Goal: Contribute content: Add original content to the website for others to see

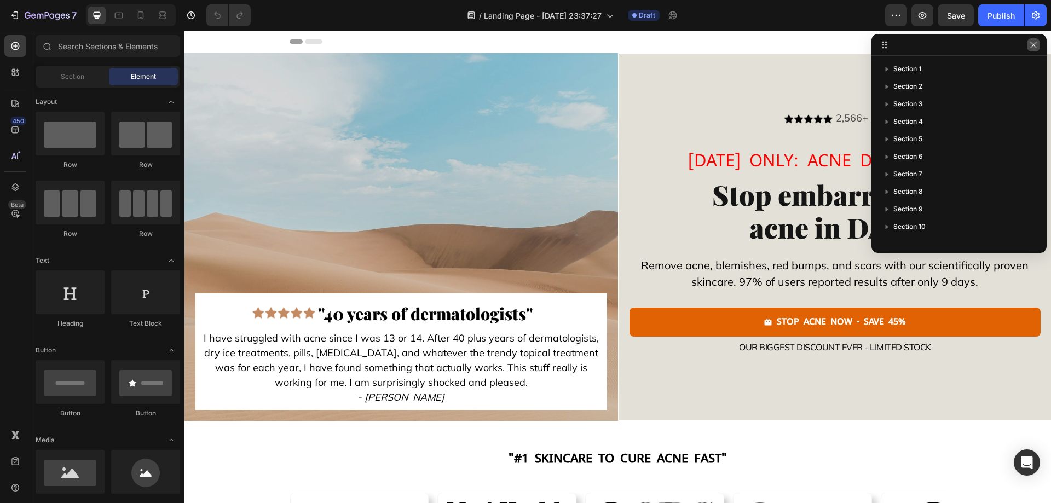
click at [1035, 44] on icon "button" at bounding box center [1034, 45] width 9 height 9
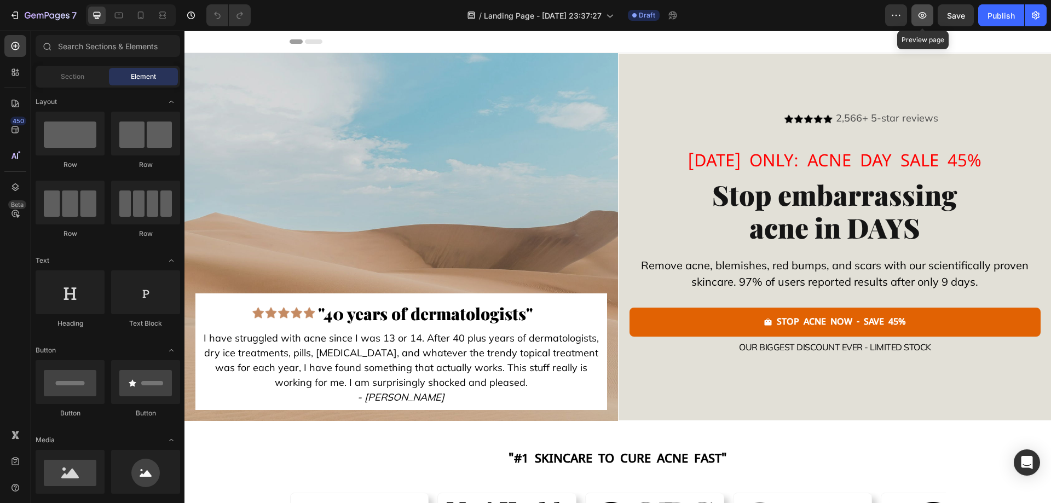
click at [922, 17] on icon "button" at bounding box center [922, 15] width 11 height 11
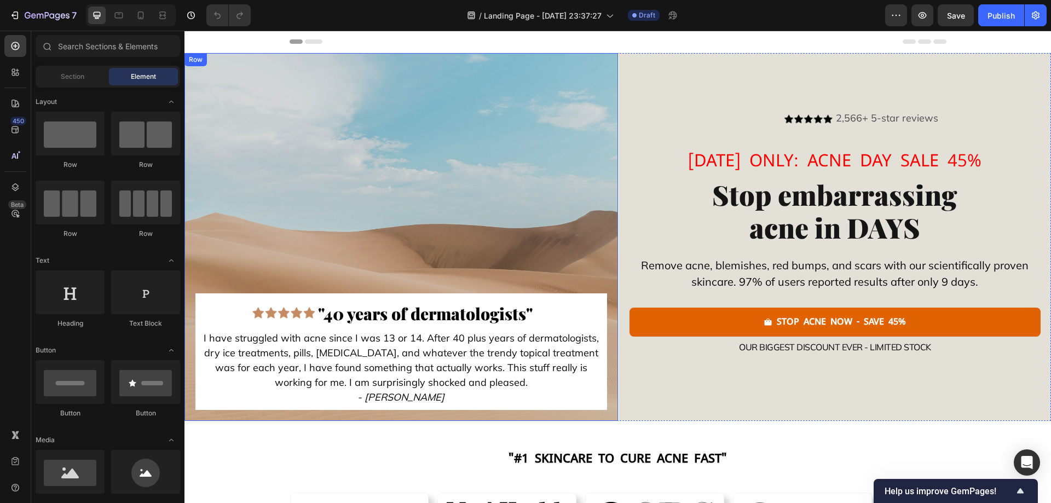
click at [555, 153] on div "Image "40 years of dermatologists" Text Block Advanced List I have struggled wi…" at bounding box center [402, 237] width 412 height 346
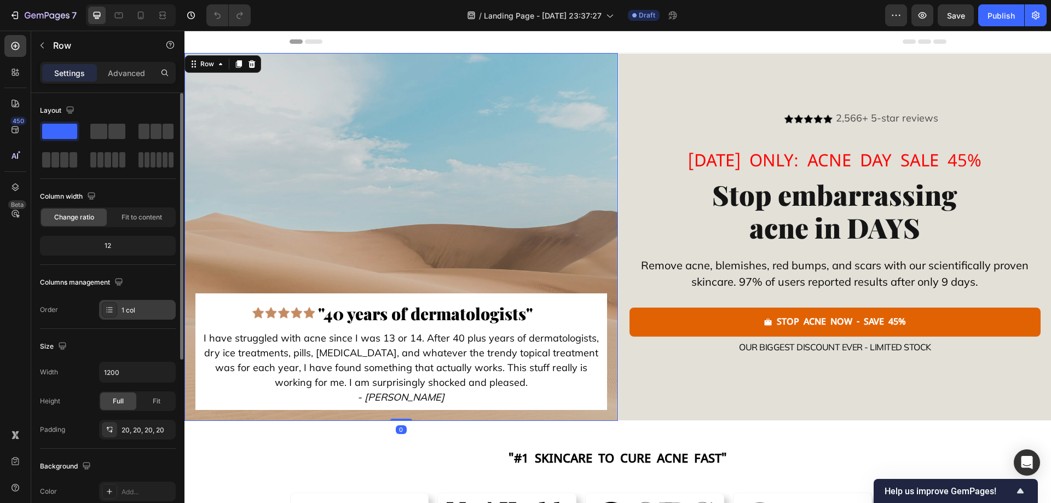
scroll to position [110, 0]
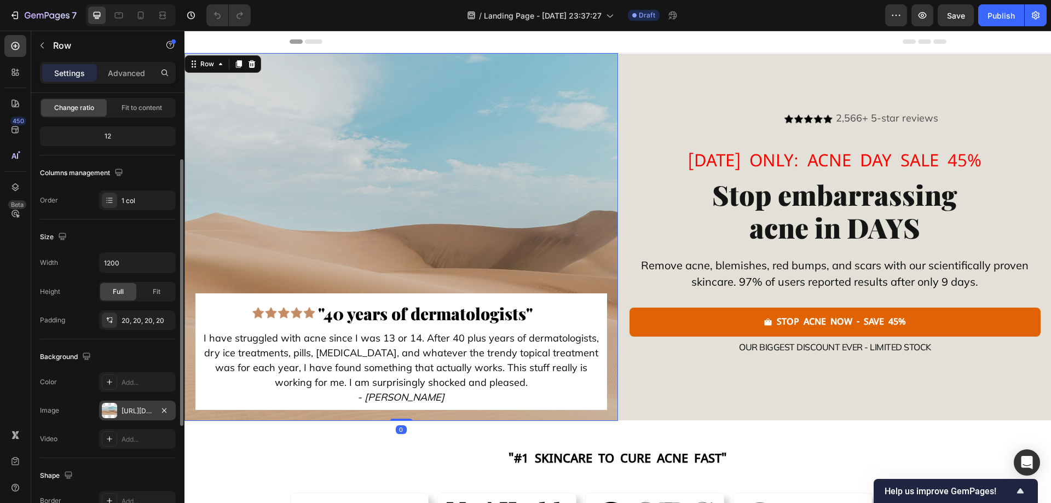
click at [128, 410] on div "[URL][DOMAIN_NAME]" at bounding box center [138, 411] width 32 height 10
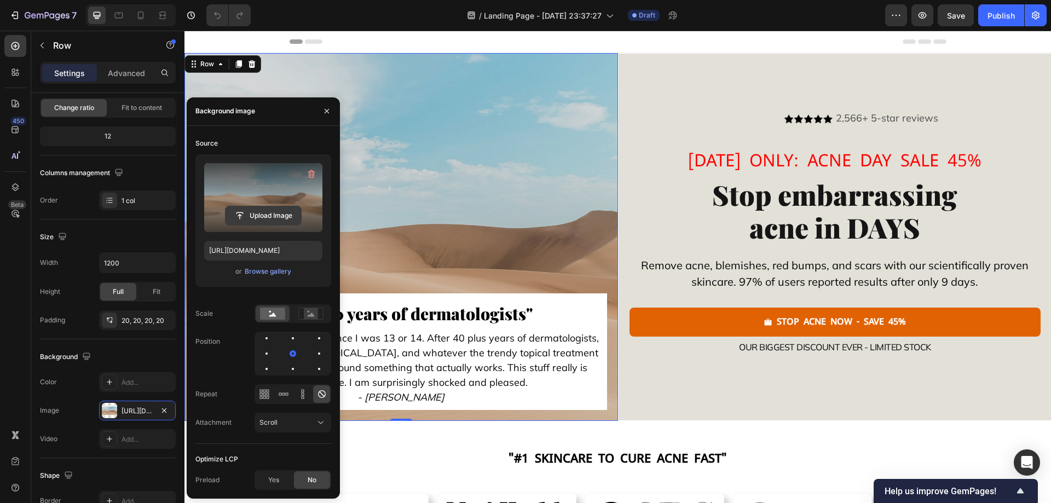
click at [260, 206] on input "file" at bounding box center [264, 215] width 76 height 19
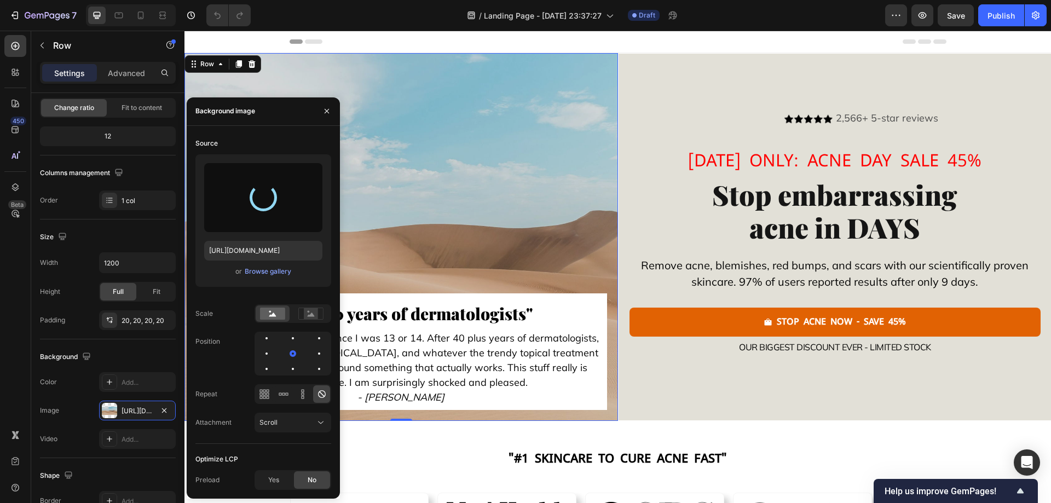
type input "[URL][DOMAIN_NAME]"
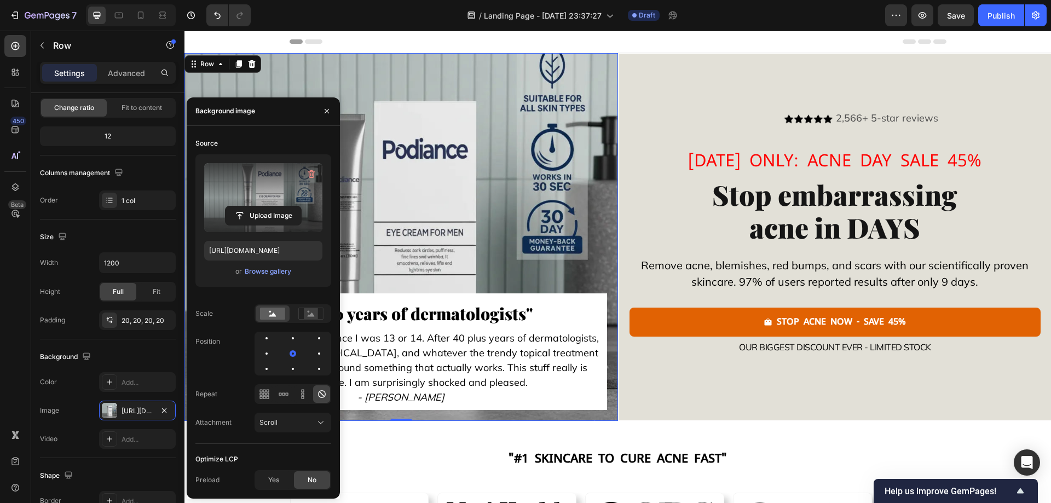
click at [576, 176] on div "Image "40 years of dermatologists" Text Block Advanced List I have struggled wi…" at bounding box center [402, 237] width 412 height 346
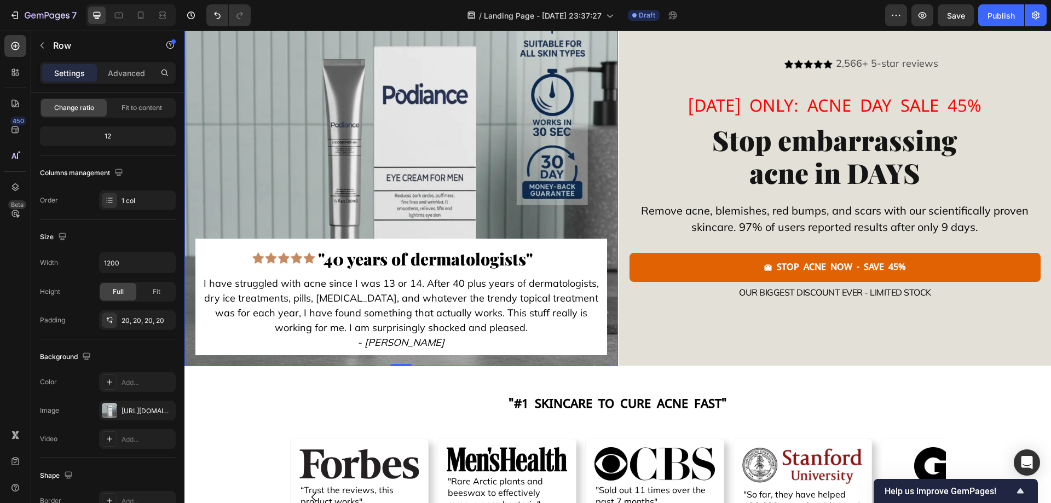
scroll to position [0, 0]
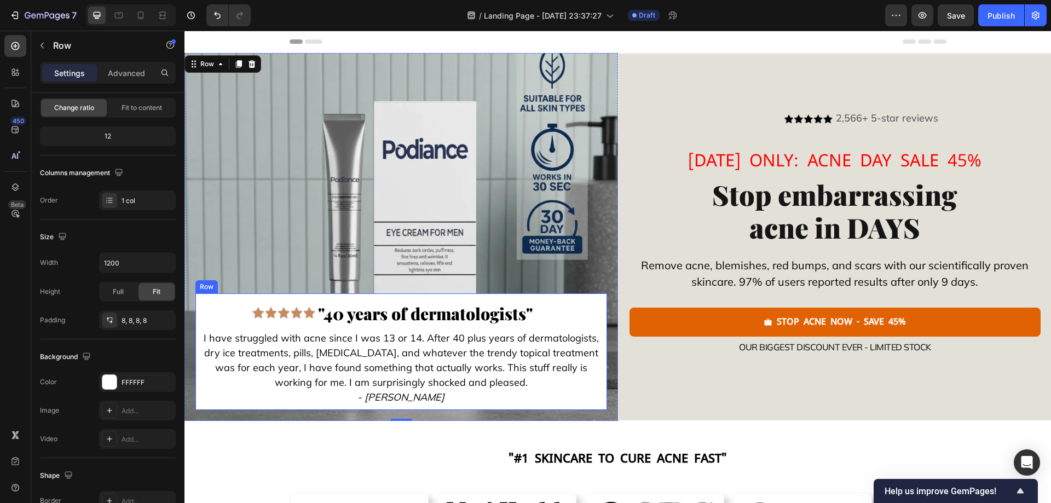
click at [595, 296] on div "Image "40 years of dermatologists" Text Block Advanced List I have struggled wi…" at bounding box center [402, 352] width 412 height 117
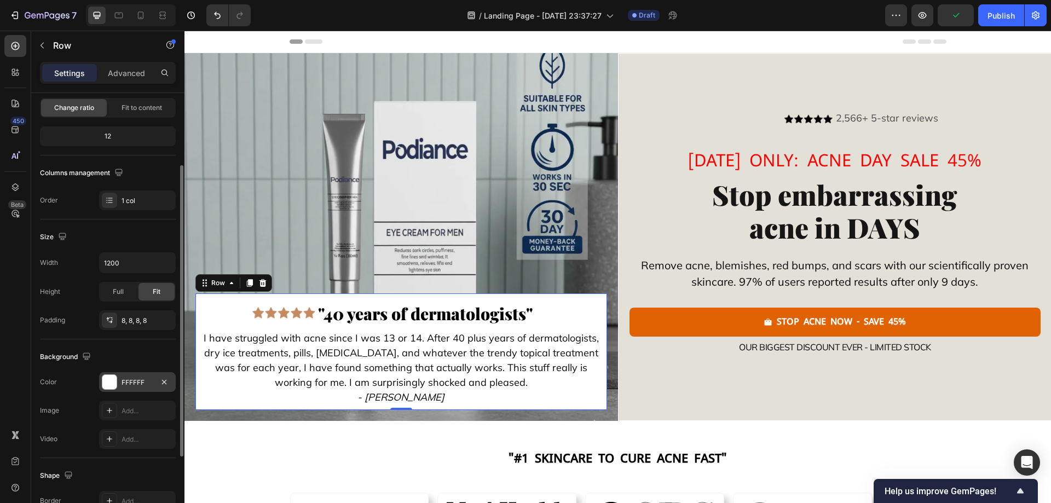
click at [125, 377] on div "FFFFFF" at bounding box center [137, 382] width 77 height 20
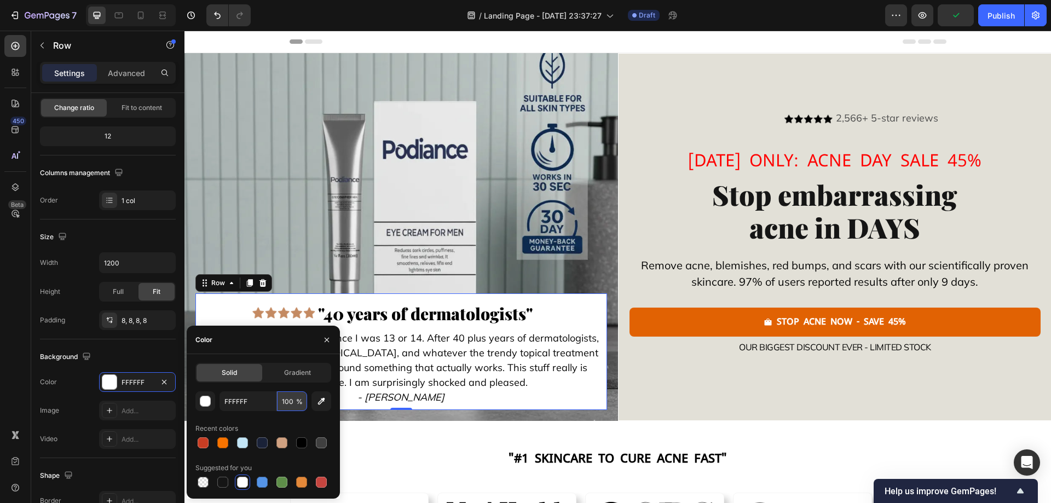
click at [287, 401] on input "100" at bounding box center [292, 402] width 30 height 20
type input "50"
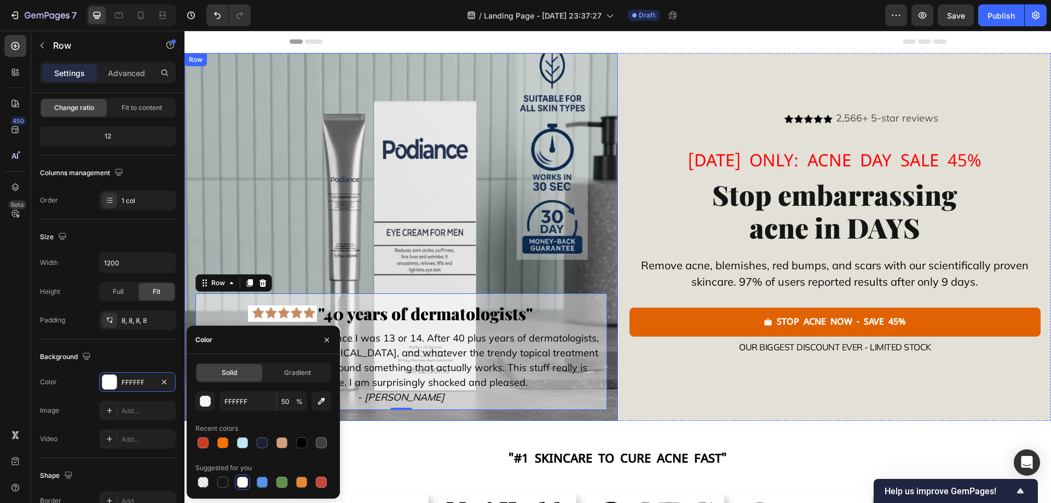
click at [284, 238] on div "Image "40 years of dermatologists" Text Block Advanced List I have struggled wi…" at bounding box center [402, 237] width 412 height 346
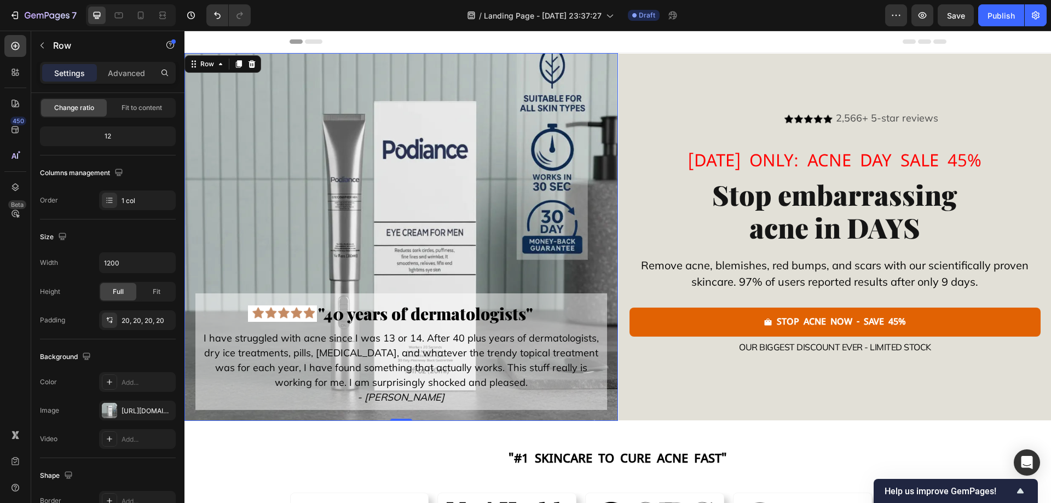
scroll to position [55, 0]
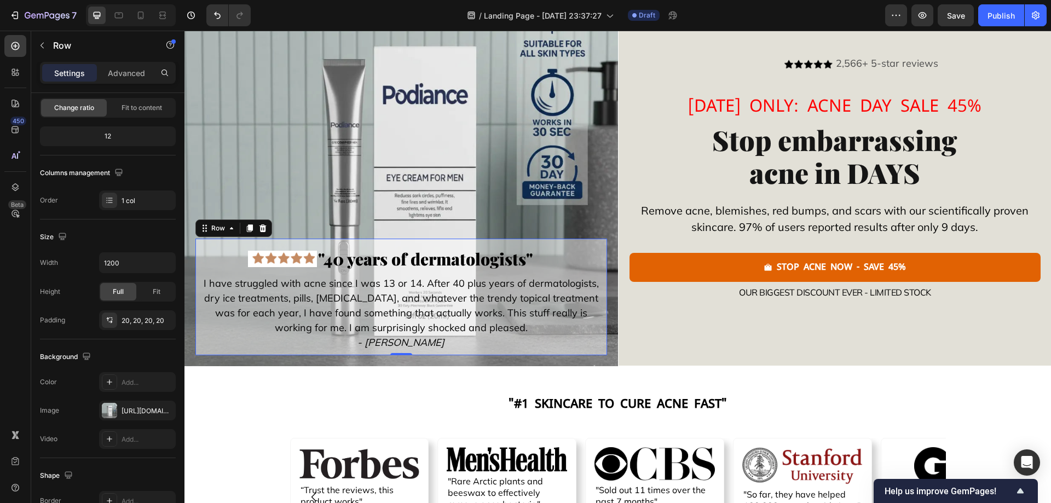
click at [197, 324] on div "Image "40 years of dermatologists" Text Block Advanced List I have struggled wi…" at bounding box center [402, 297] width 412 height 117
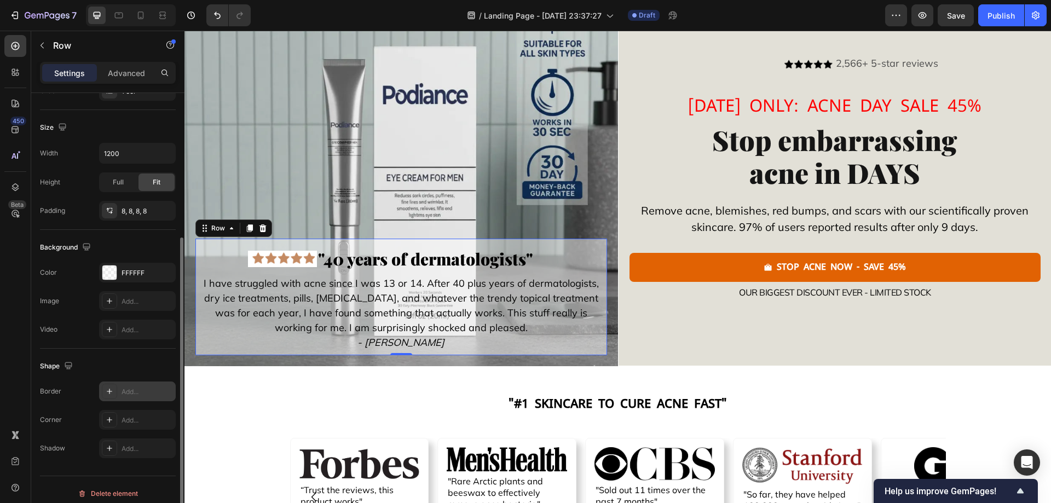
click at [129, 389] on div "Add..." at bounding box center [147, 392] width 51 height 10
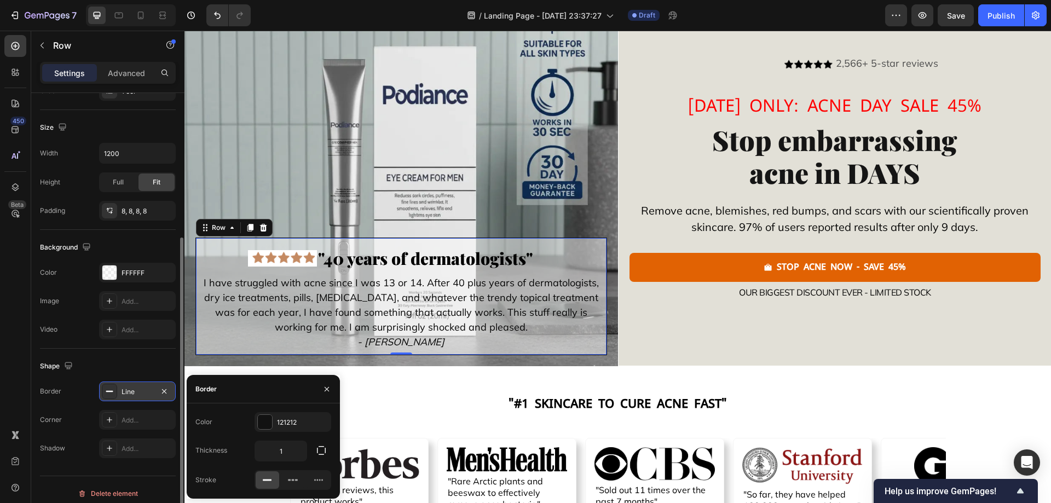
scroll to position [54, 0]
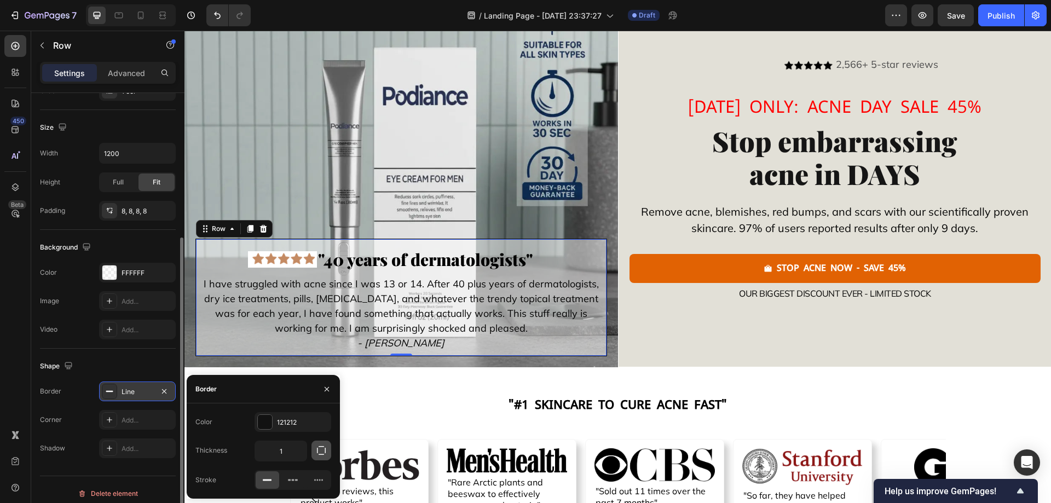
click at [319, 445] on button "button" at bounding box center [322, 451] width 20 height 20
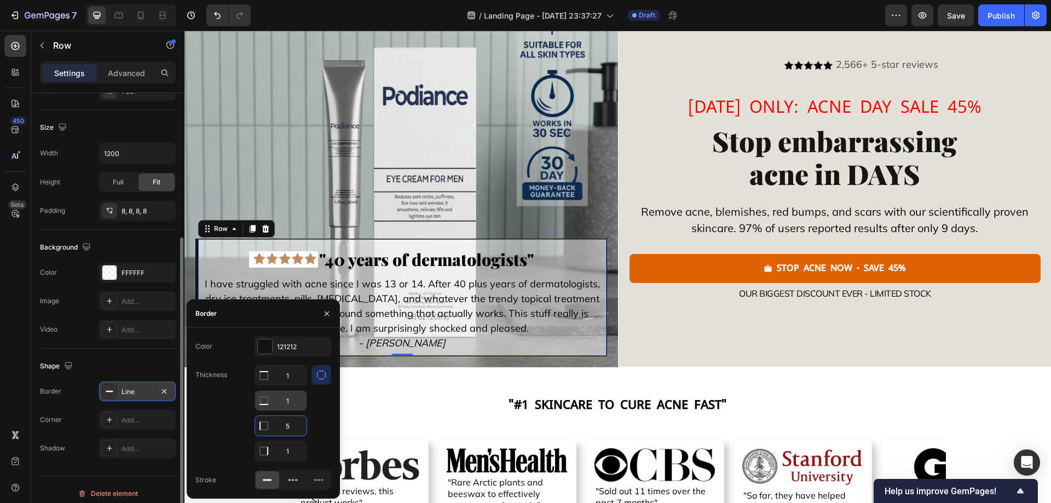
type input "5"
click at [288, 406] on input "1" at bounding box center [280, 401] width 51 height 20
type input "0"
click at [290, 378] on input "1" at bounding box center [280, 376] width 51 height 20
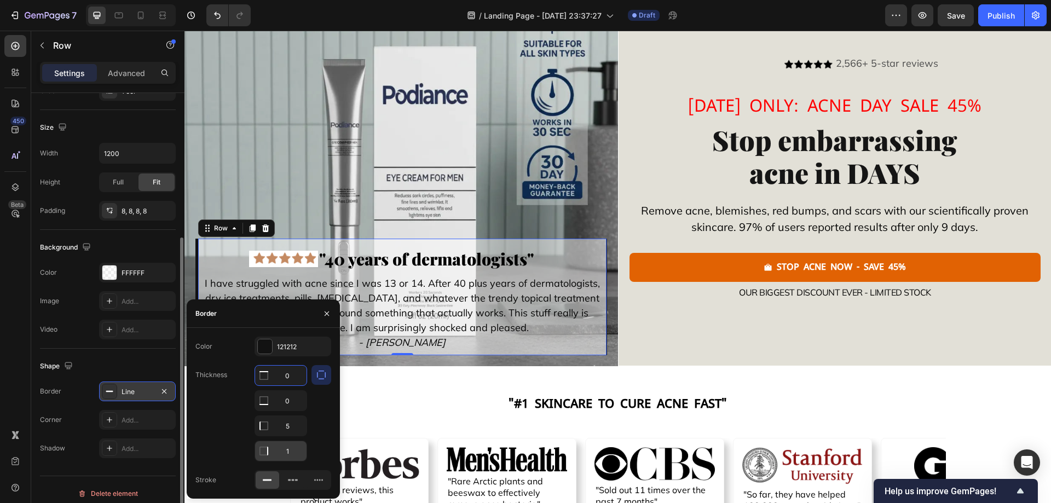
type input "0"
click at [287, 452] on input "1" at bounding box center [280, 451] width 51 height 20
type input "0"
click at [282, 344] on div "121212" at bounding box center [293, 347] width 32 height 10
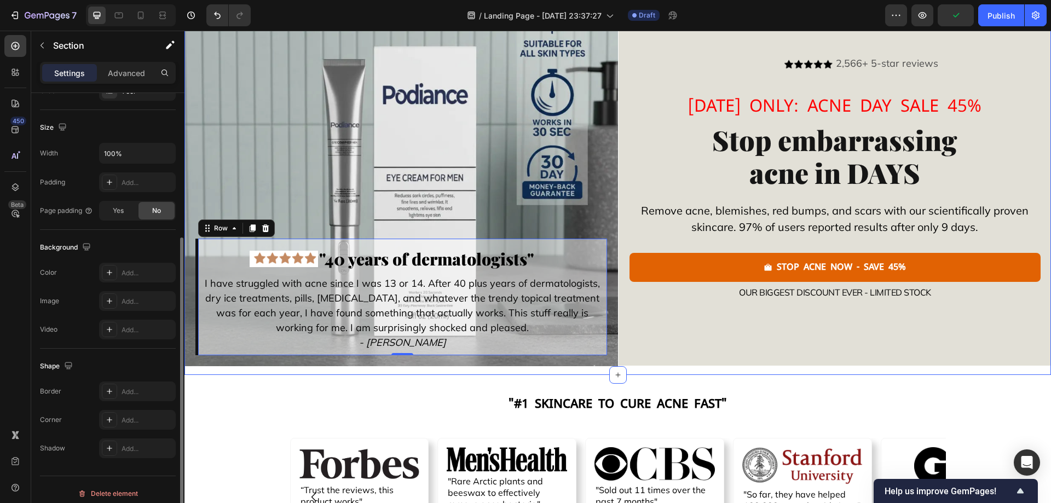
click at [362, 374] on div "Image "40 years of dermatologists" Text Block Advanced List I have struggled wi…" at bounding box center [618, 186] width 867 height 377
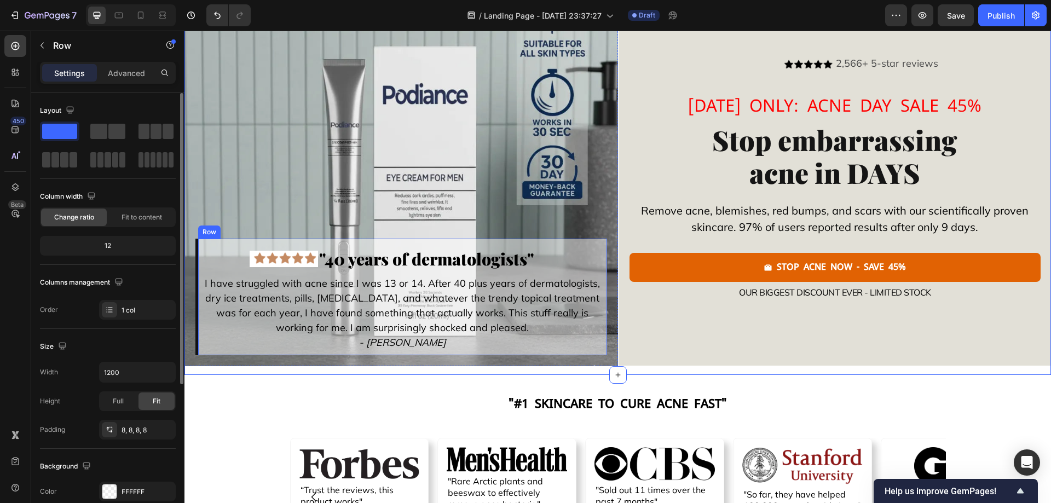
click at [228, 354] on div "Image "40 years of dermatologists" Text Block Advanced List I have struggled wi…" at bounding box center [402, 297] width 412 height 117
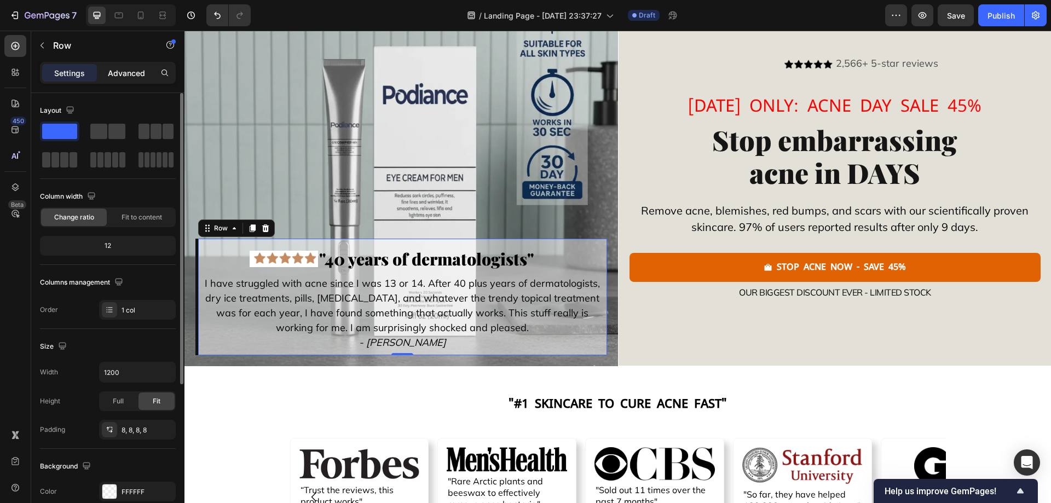
click at [130, 68] on p "Advanced" at bounding box center [126, 73] width 37 height 12
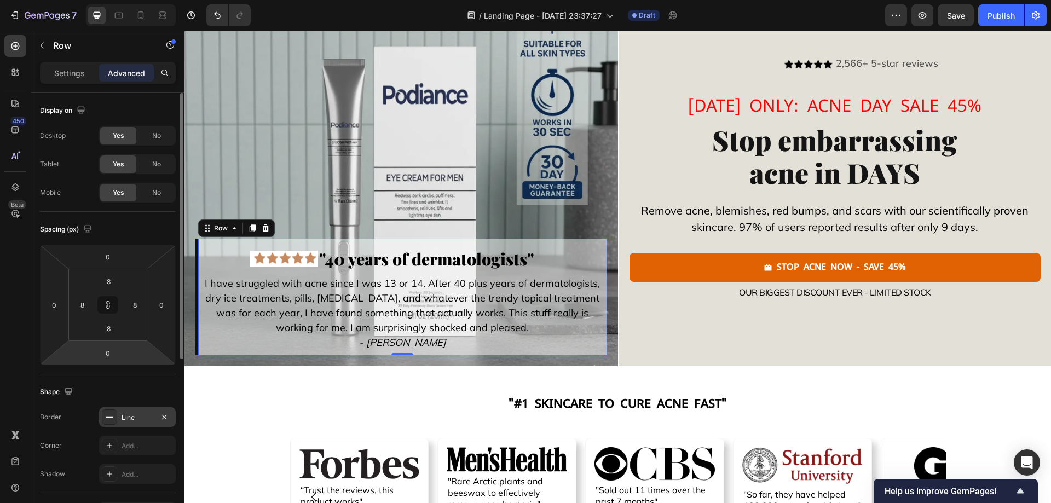
click at [142, 415] on div "Line" at bounding box center [138, 418] width 32 height 10
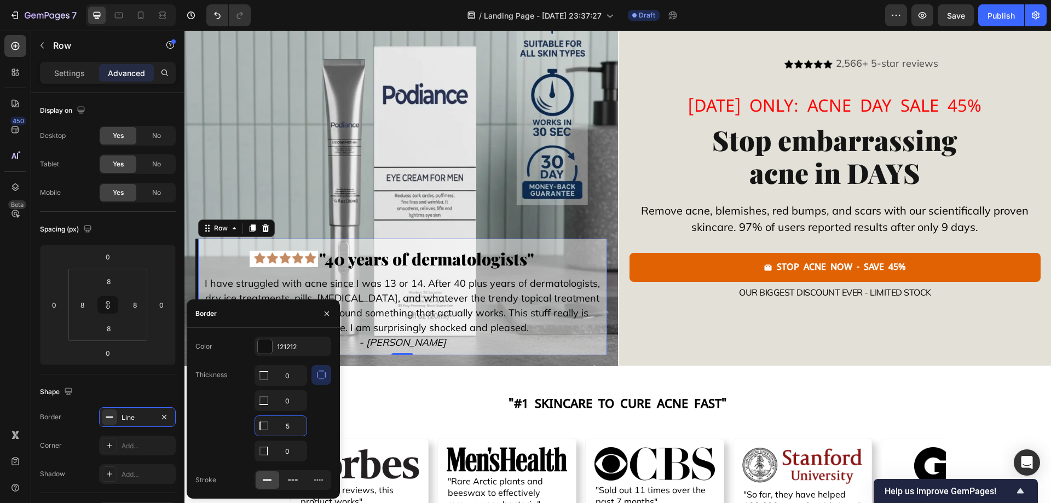
type input "7"
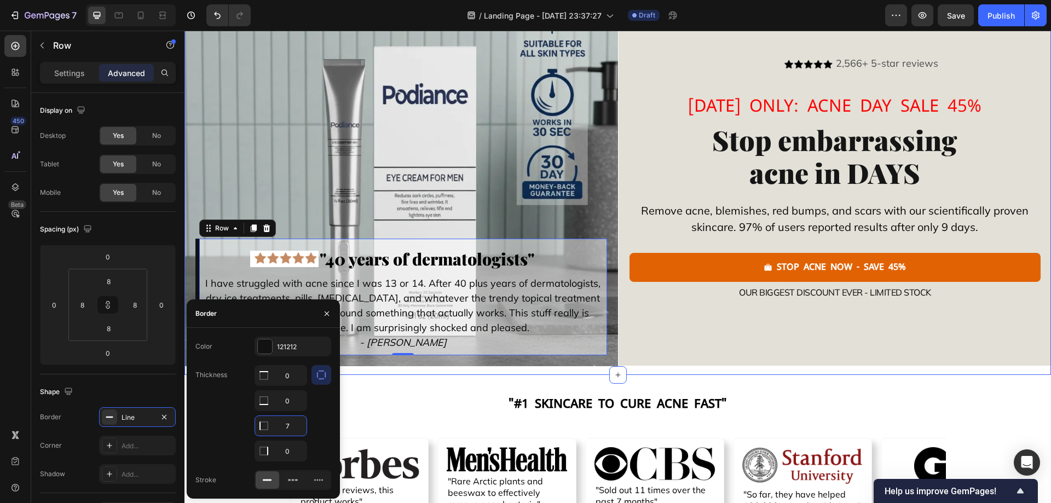
click at [411, 373] on div "Image "40 years of dermatologists" Text Block Advanced List I have struggled wi…" at bounding box center [618, 186] width 867 height 377
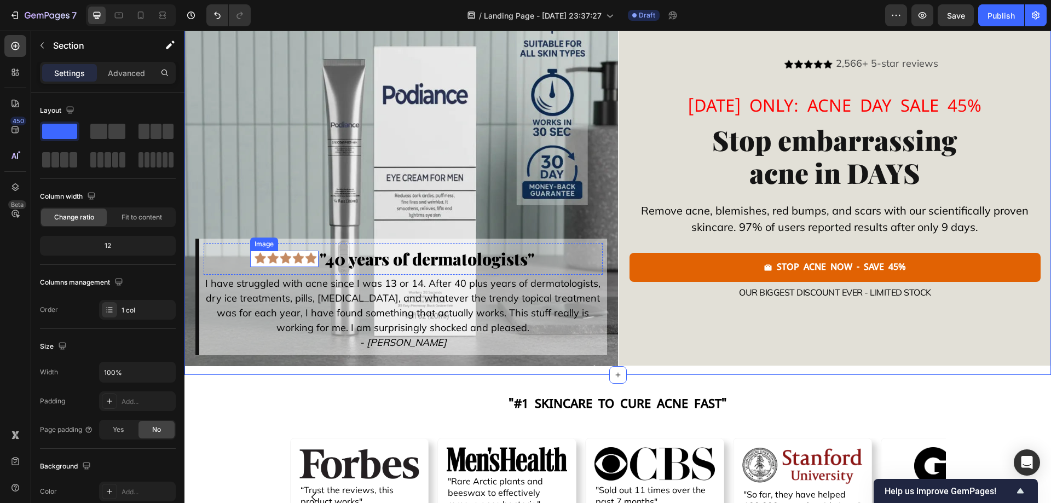
click at [278, 254] on img at bounding box center [284, 259] width 69 height 16
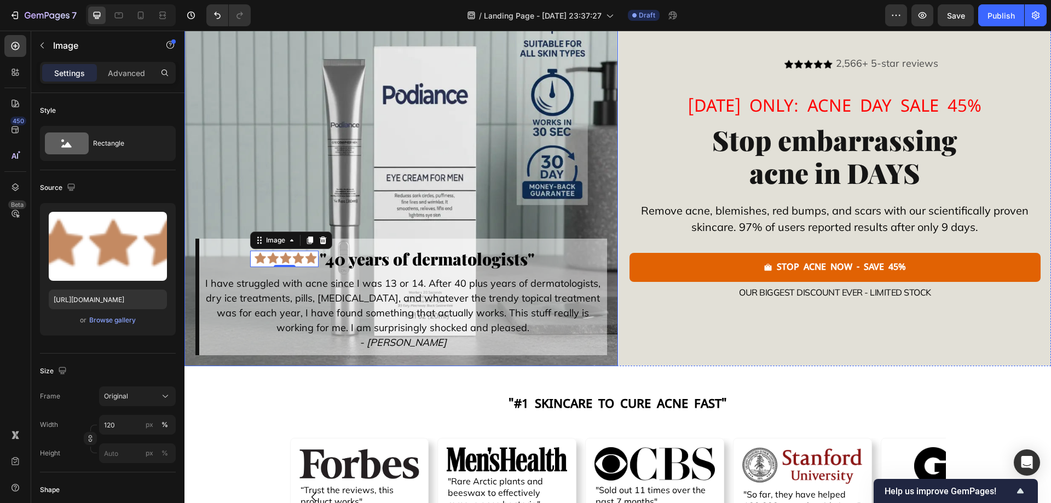
scroll to position [110, 0]
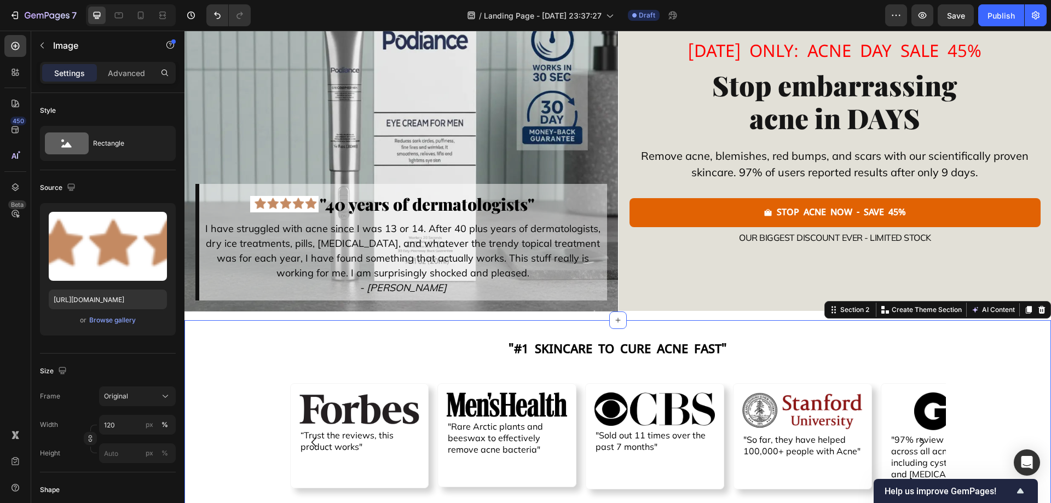
click at [281, 364] on div ""#1 skincare to cure acne fast" Text Block Image “Trust the reviews, this produ…" at bounding box center [618, 467] width 867 height 295
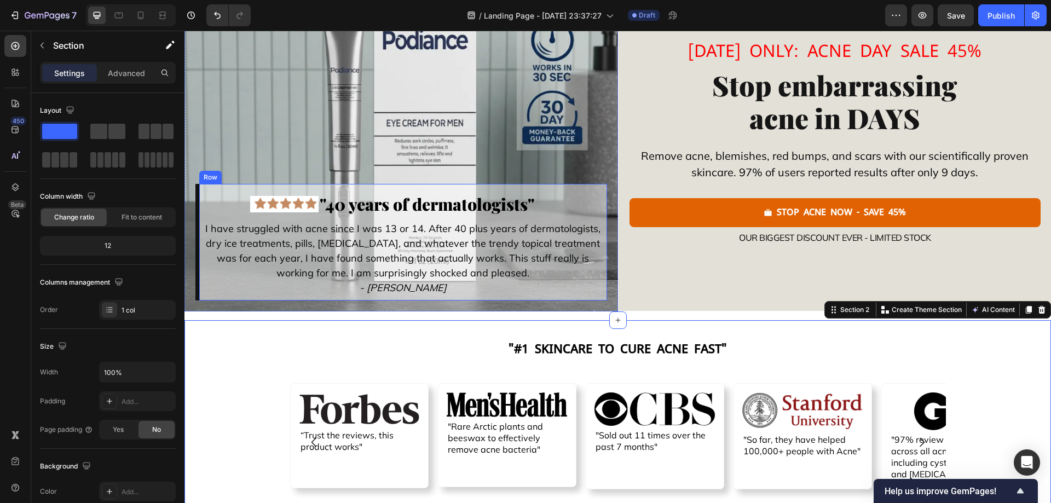
click at [233, 297] on div "Image "40 years of dermatologists" Text Block Advanced List I have struggled wi…" at bounding box center [402, 242] width 412 height 117
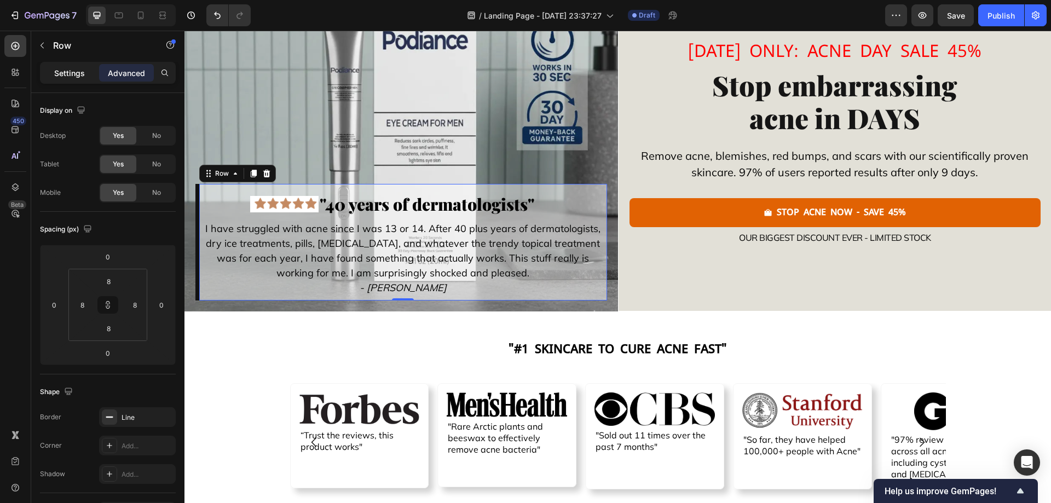
click at [58, 78] on p "Settings" at bounding box center [69, 73] width 31 height 12
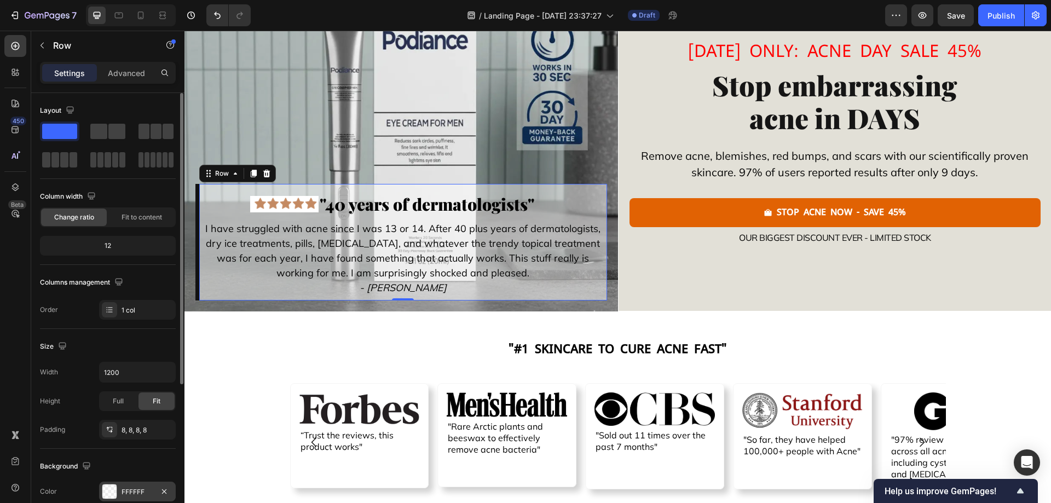
click at [139, 488] on div "FFFFFF" at bounding box center [138, 492] width 32 height 10
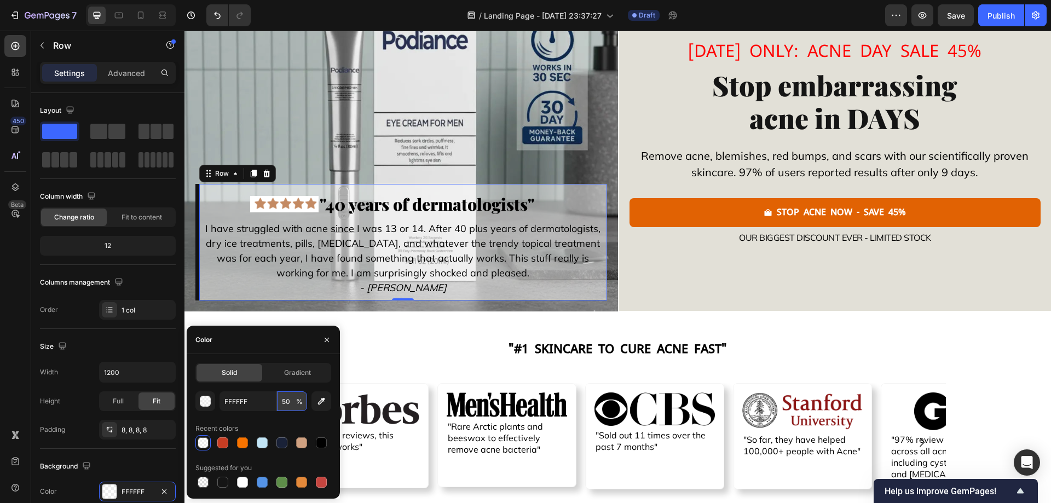
click at [285, 403] on input "50" at bounding box center [292, 402] width 30 height 20
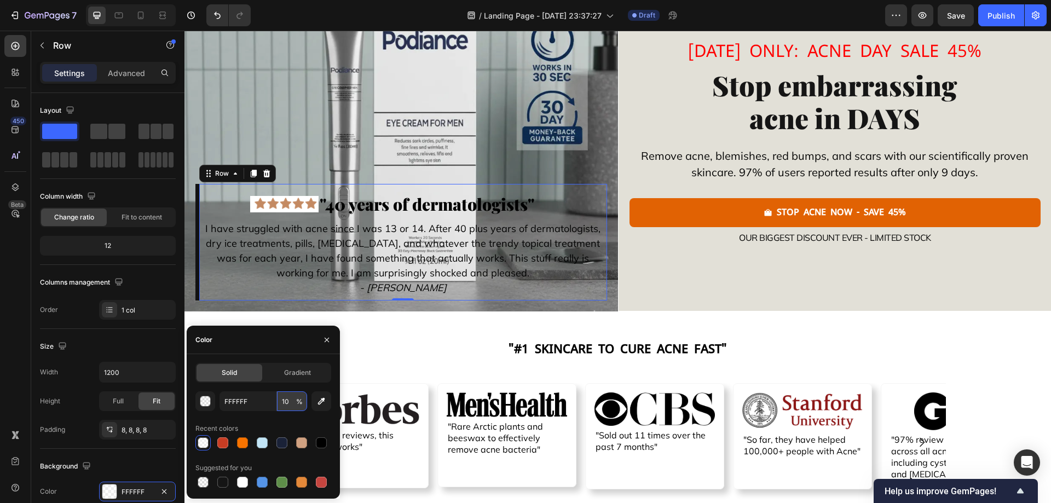
type input "100"
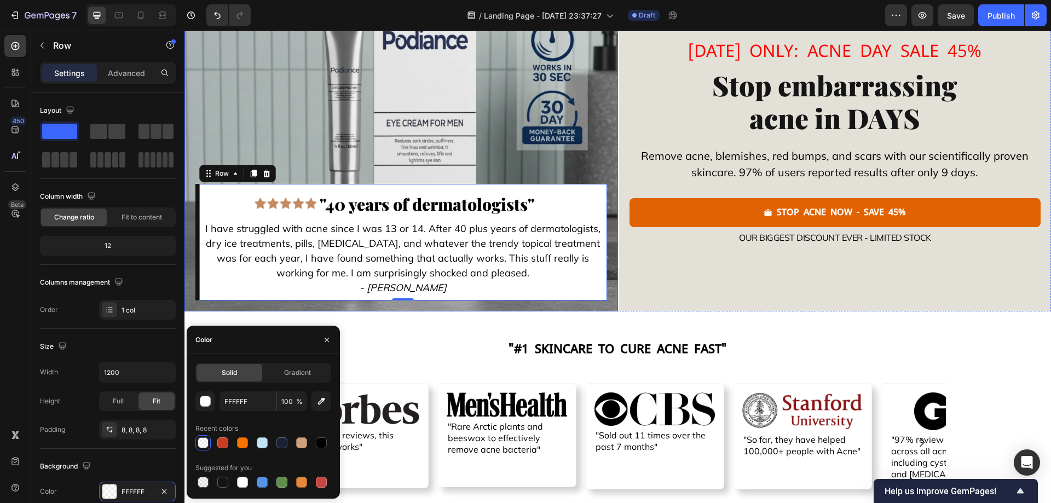
click at [249, 111] on div "Image "40 years of dermatologists" Text Block Advanced List I have struggled wi…" at bounding box center [402, 128] width 412 height 346
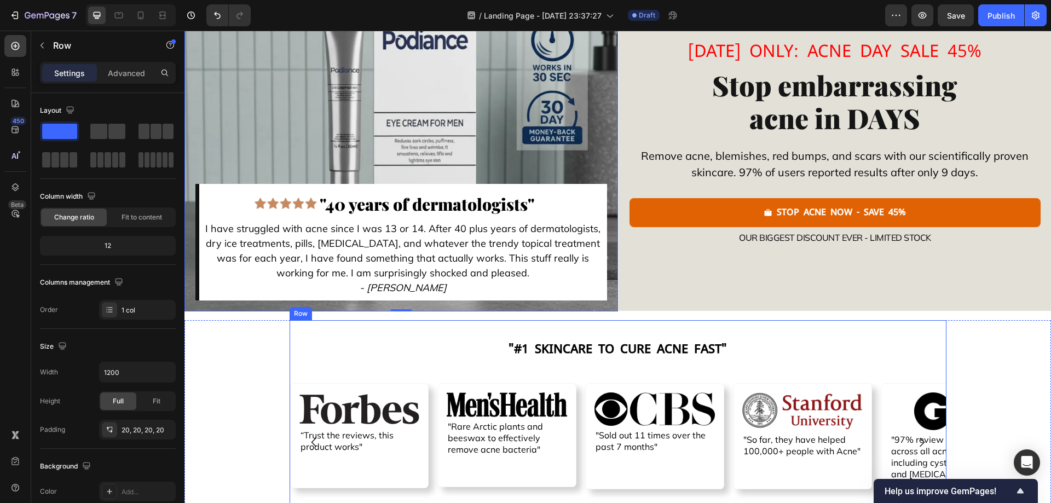
click at [654, 333] on div ""#1 skincare to cure acne fast" Text Block Image “Trust the reviews, this produ…" at bounding box center [618, 468] width 656 height 294
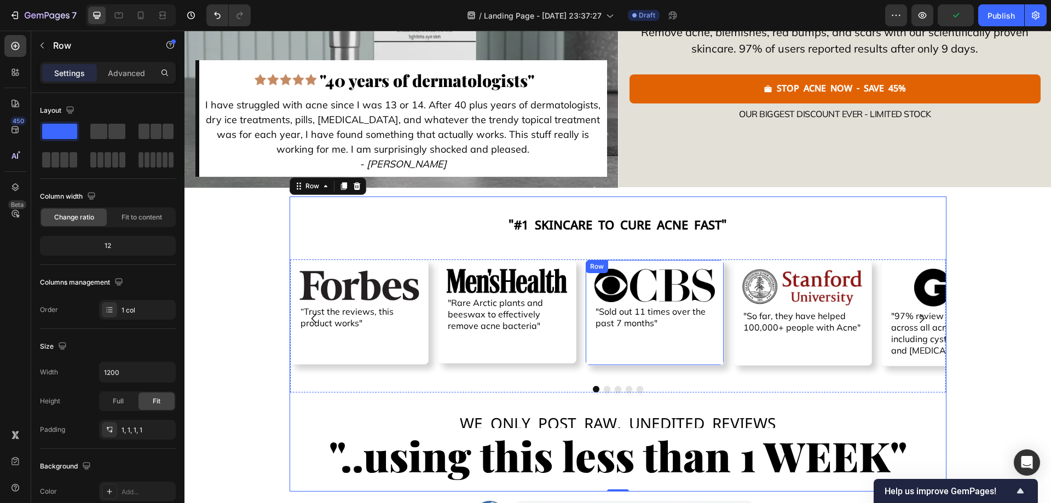
scroll to position [274, 0]
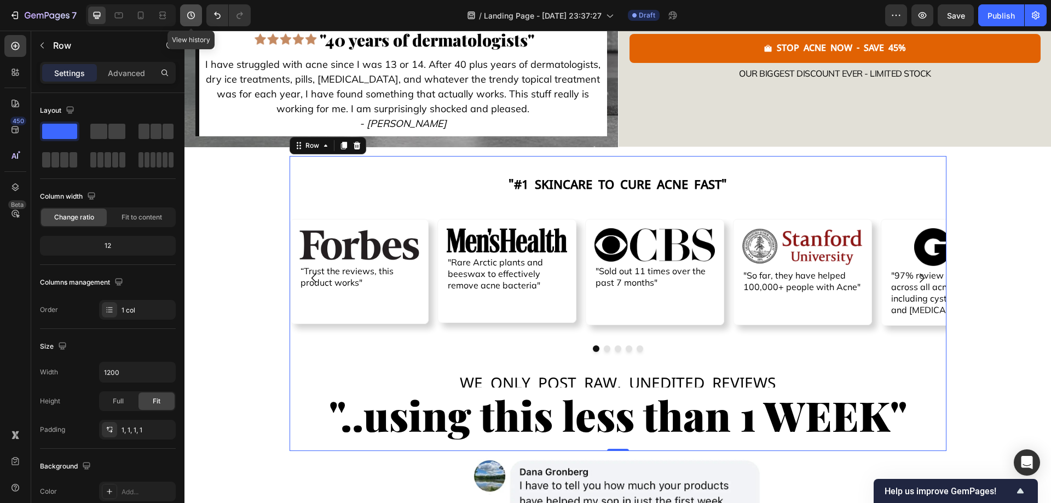
drag, startPoint x: 185, startPoint y: 19, endPoint x: 186, endPoint y: 13, distance: 6.2
click at [186, 13] on icon "button" at bounding box center [191, 15] width 11 height 11
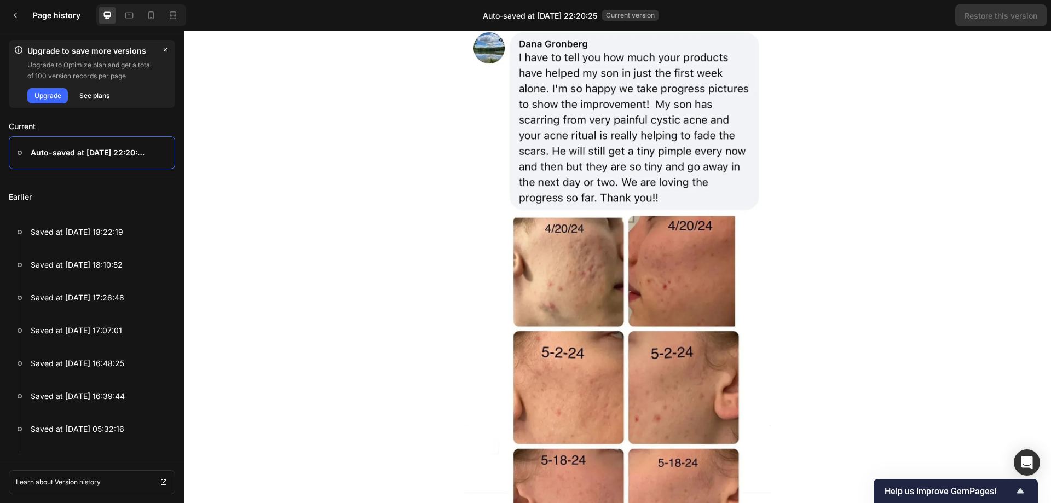
scroll to position [712, 0]
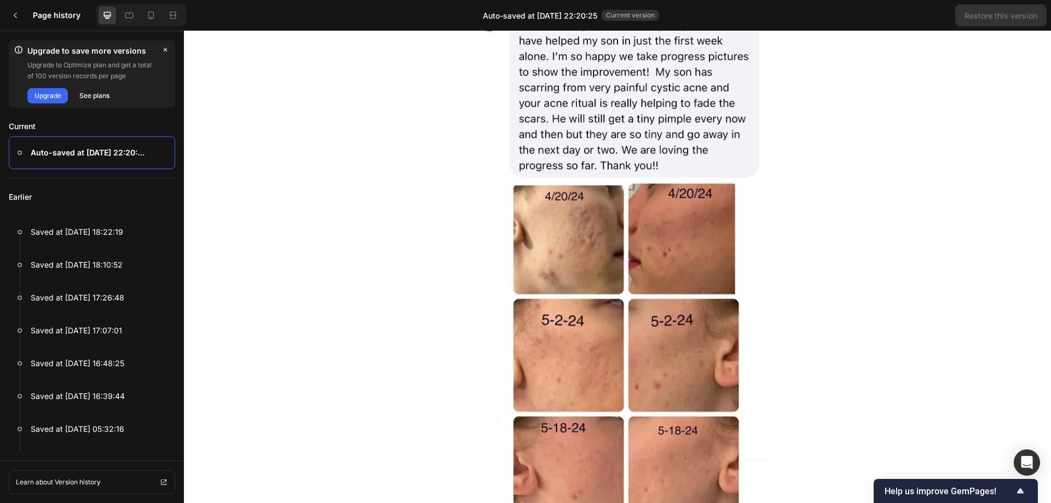
click at [599, 240] on img at bounding box center [617, 265] width 307 height 548
click at [584, 123] on img at bounding box center [617, 265] width 307 height 548
click at [464, 148] on img at bounding box center [617, 265] width 307 height 548
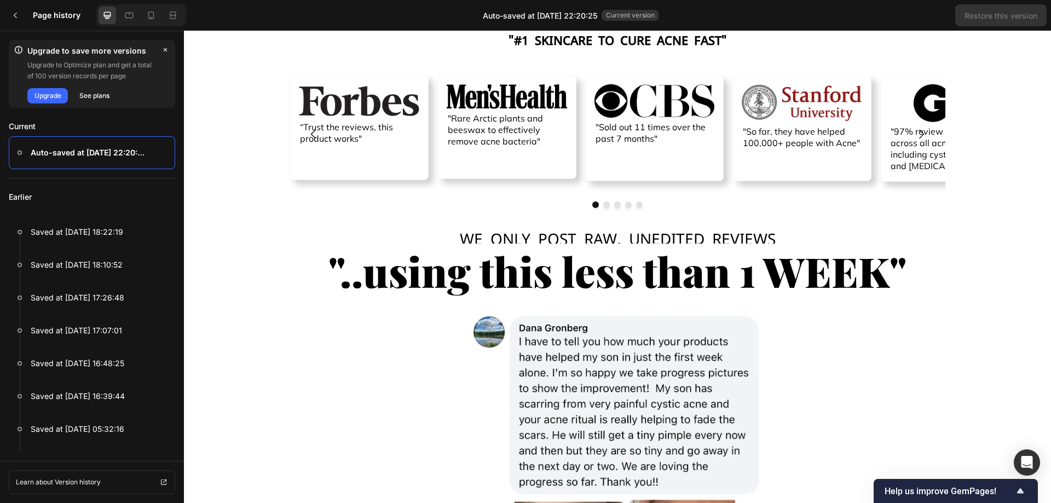
scroll to position [329, 0]
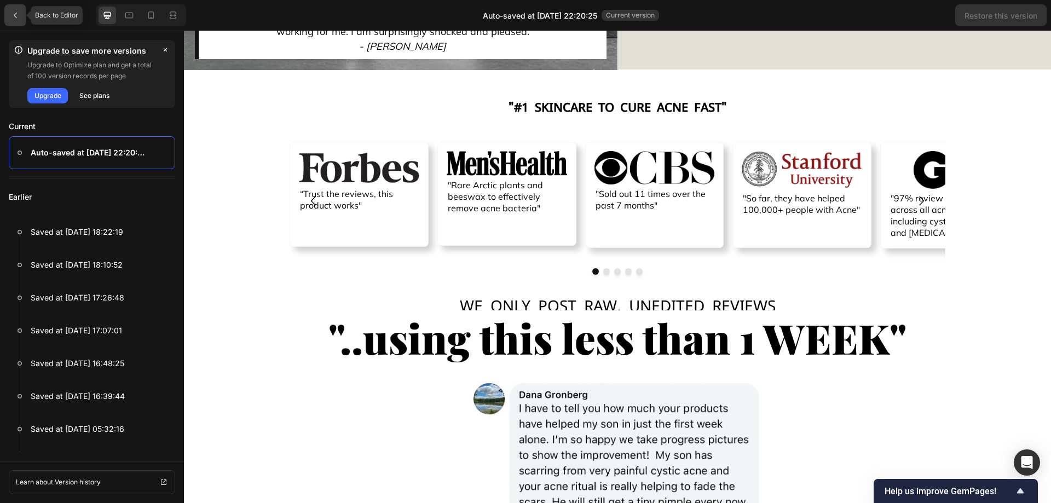
click at [16, 20] on div at bounding box center [15, 15] width 22 height 22
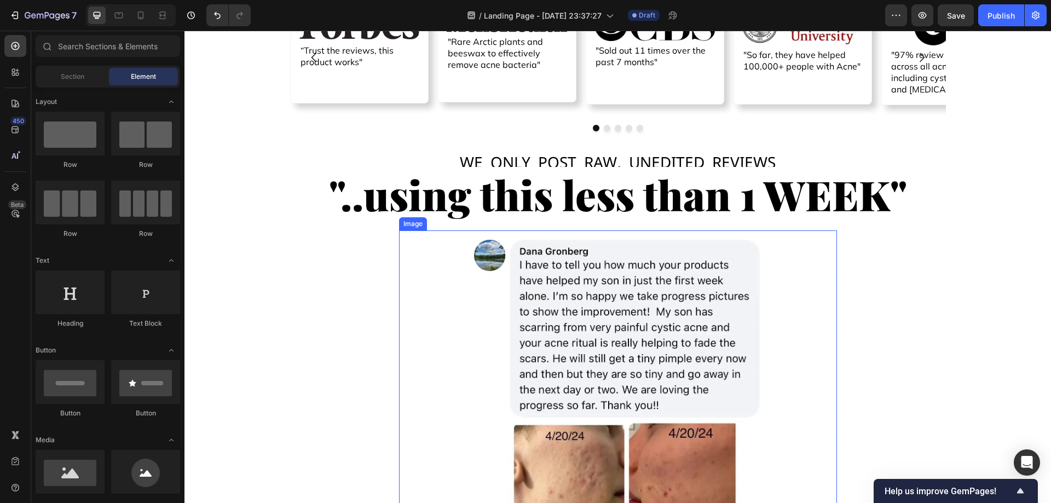
scroll to position [548, 0]
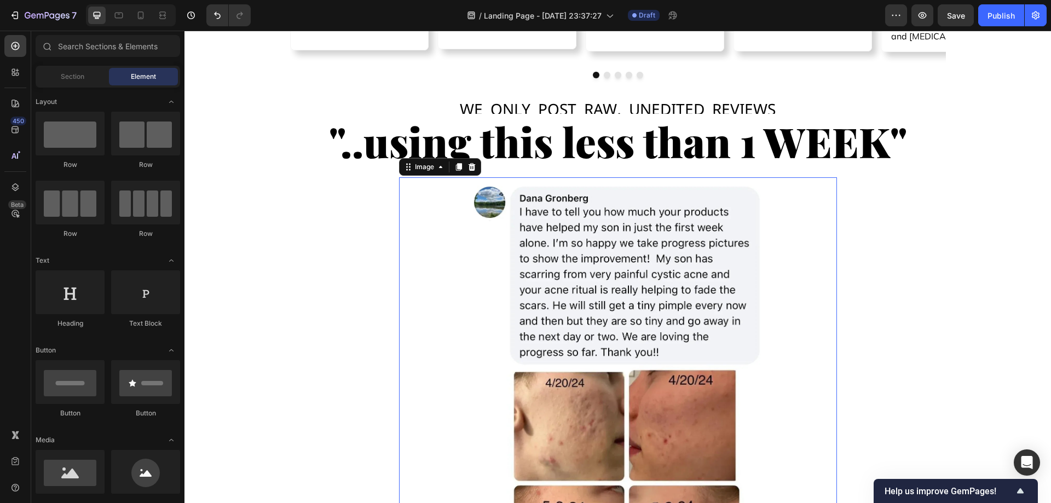
click at [573, 308] on img at bounding box center [618, 451] width 307 height 548
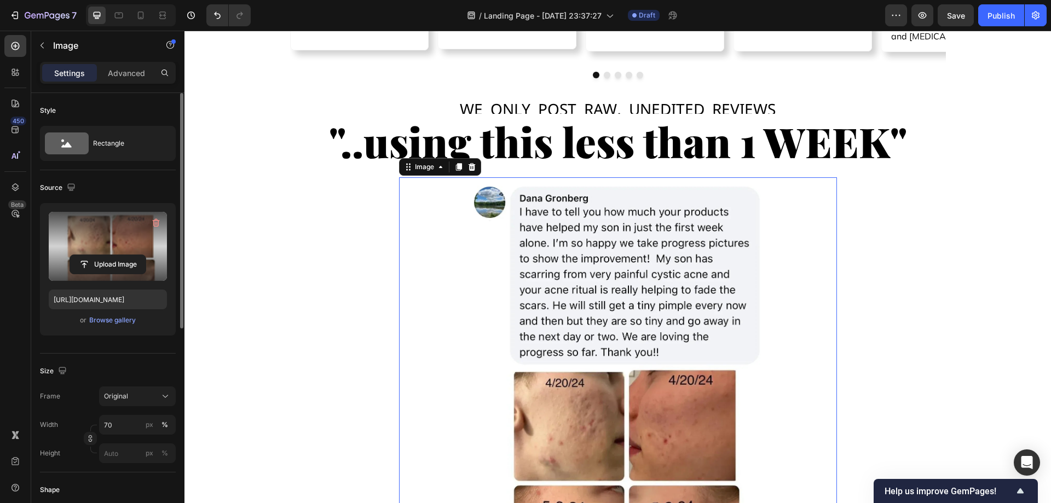
click at [118, 240] on label at bounding box center [108, 246] width 118 height 69
click at [118, 255] on input "file" at bounding box center [108, 264] width 76 height 19
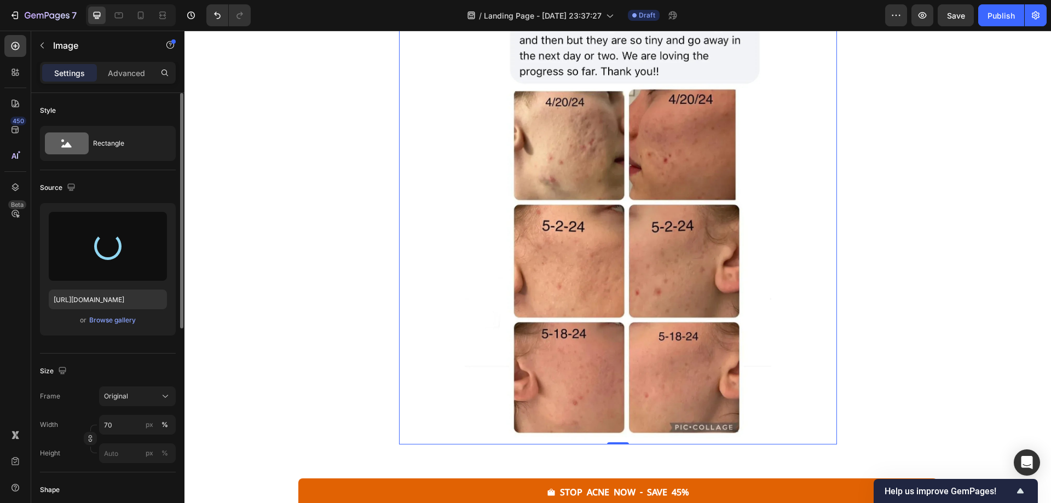
scroll to position [876, 0]
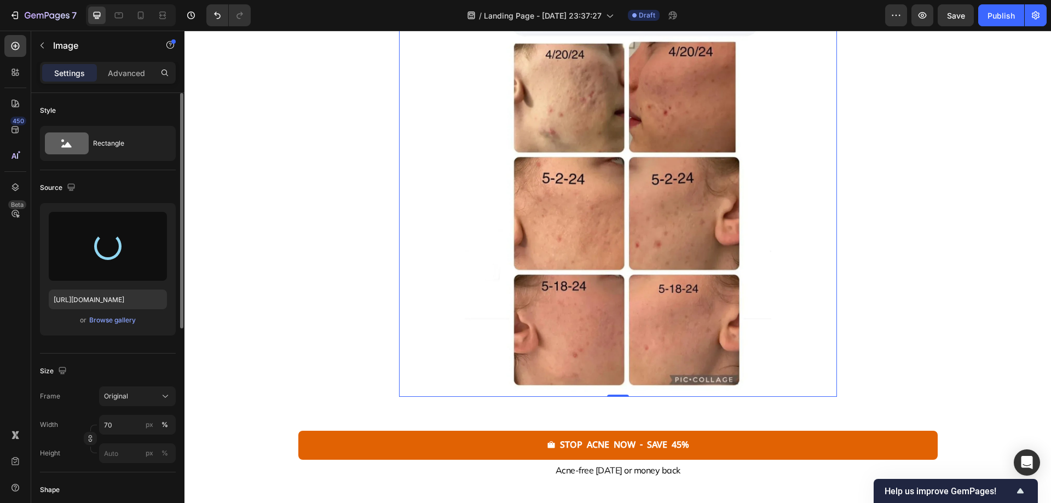
type input "[URL][DOMAIN_NAME]"
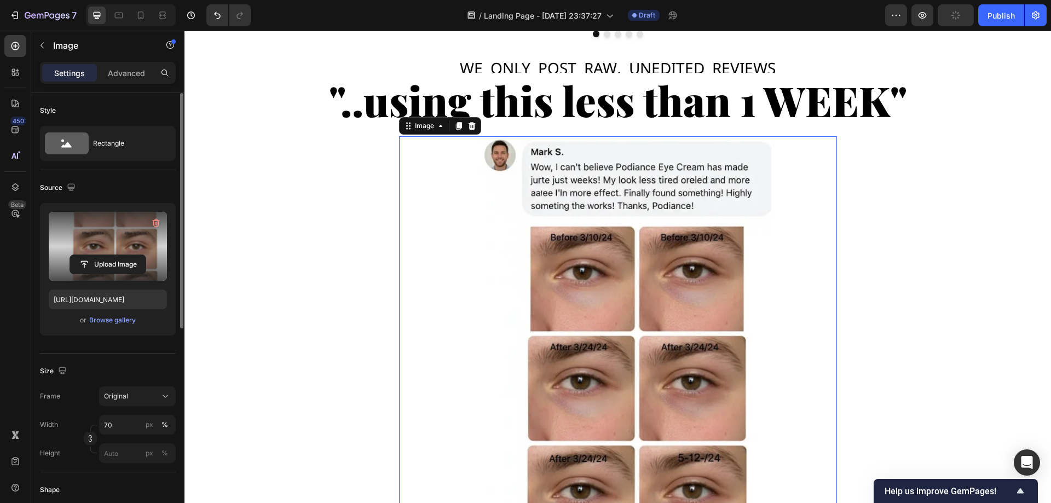
scroll to position [508, 0]
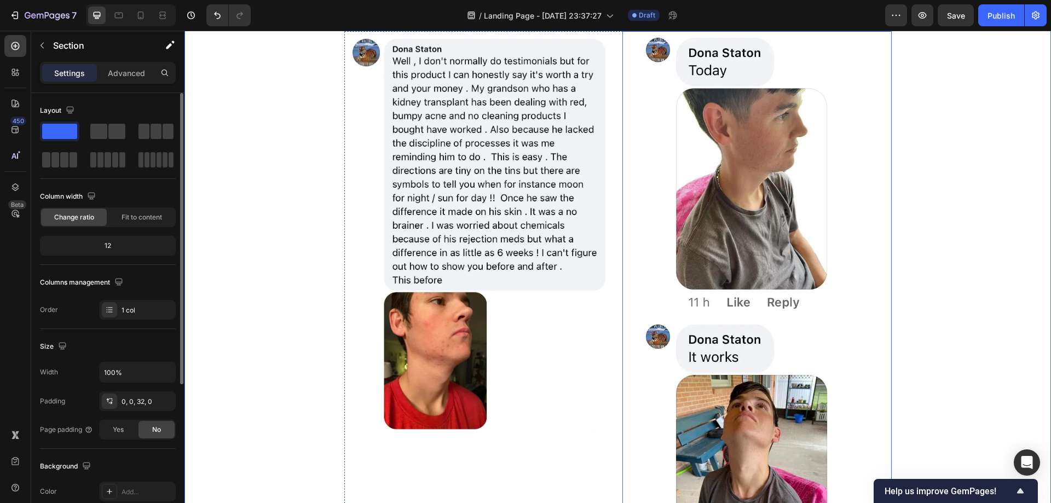
scroll to position [1330, 0]
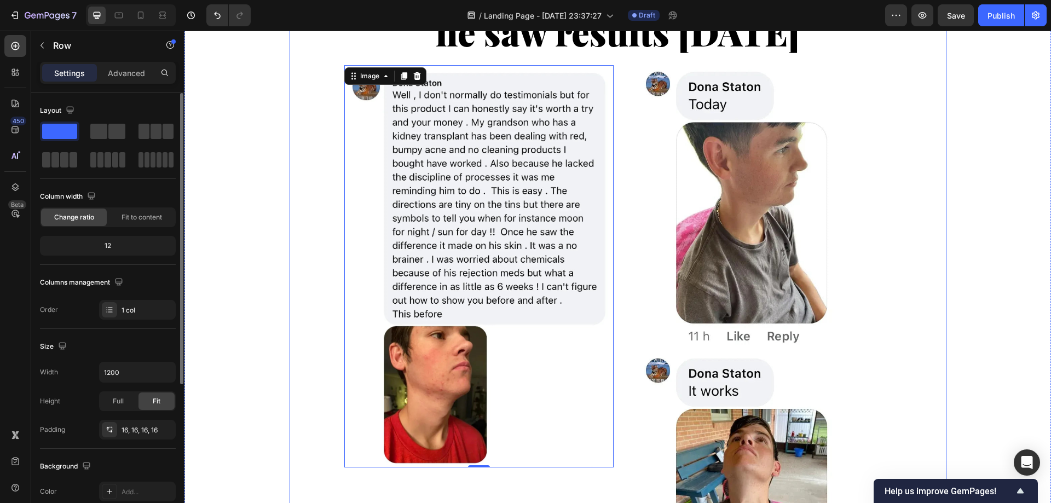
click at [290, 240] on div "stop acne now - save 45% Button Acne-free [DATE] or money back Text Block Image…" at bounding box center [618, 337] width 657 height 885
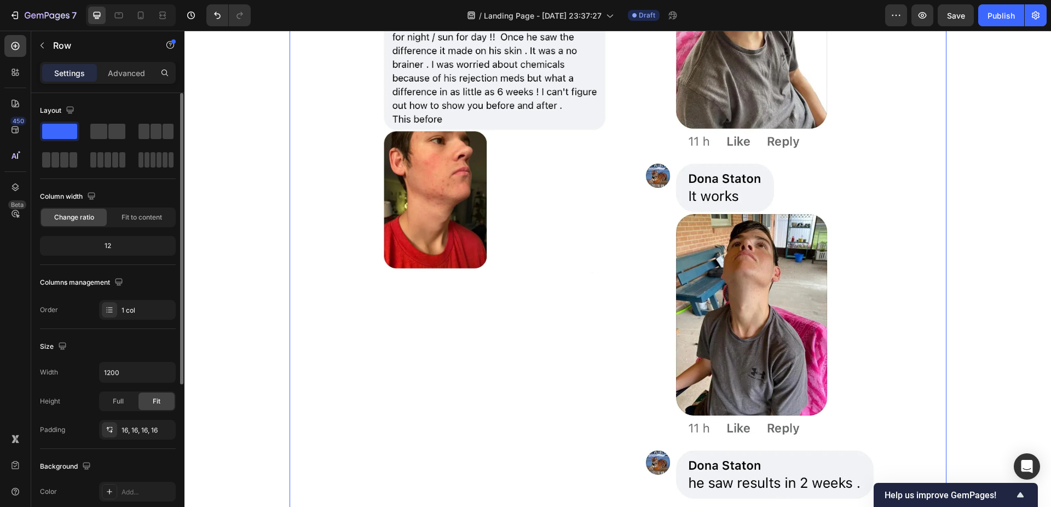
scroll to position [1454, 0]
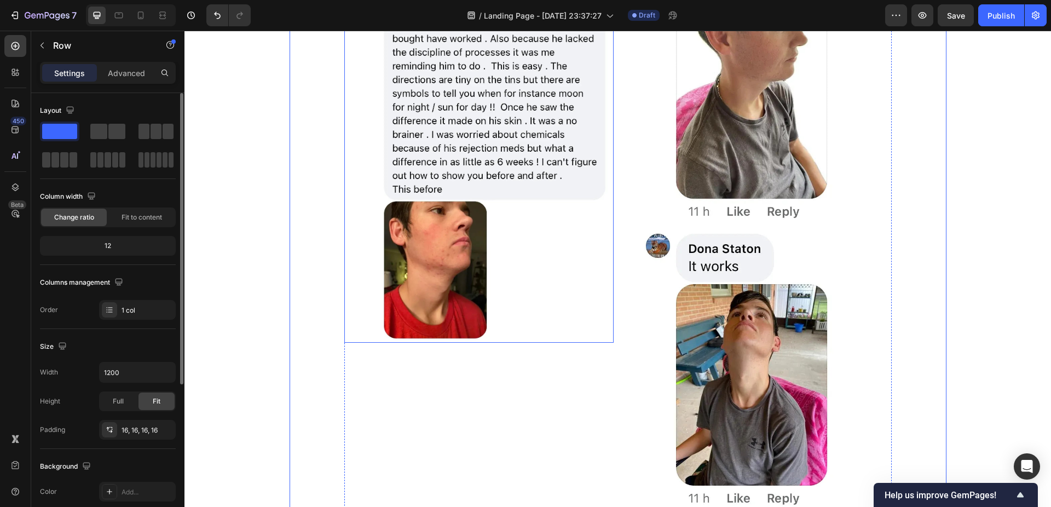
click at [440, 142] on img at bounding box center [478, 141] width 269 height 403
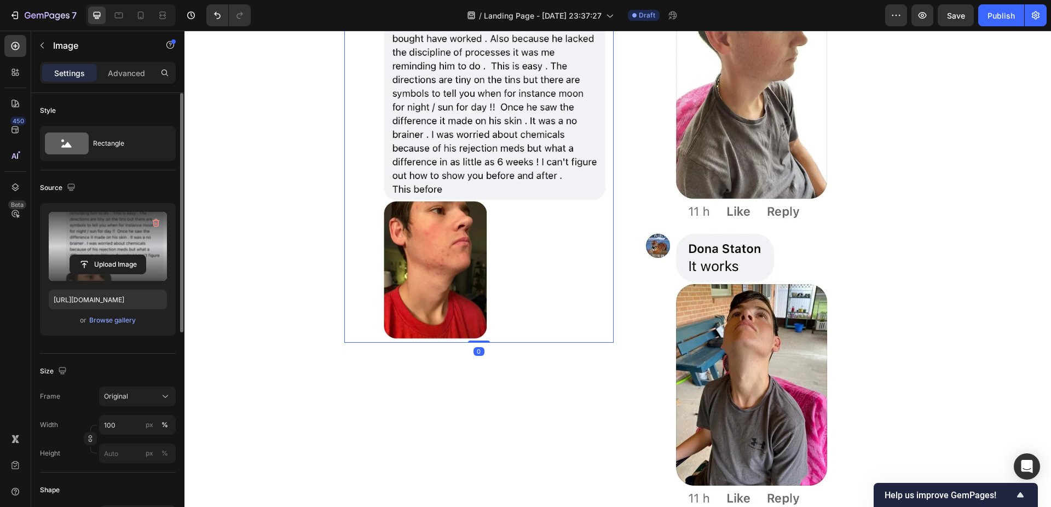
click at [107, 232] on label at bounding box center [108, 246] width 118 height 69
click at [107, 255] on input "file" at bounding box center [108, 264] width 76 height 19
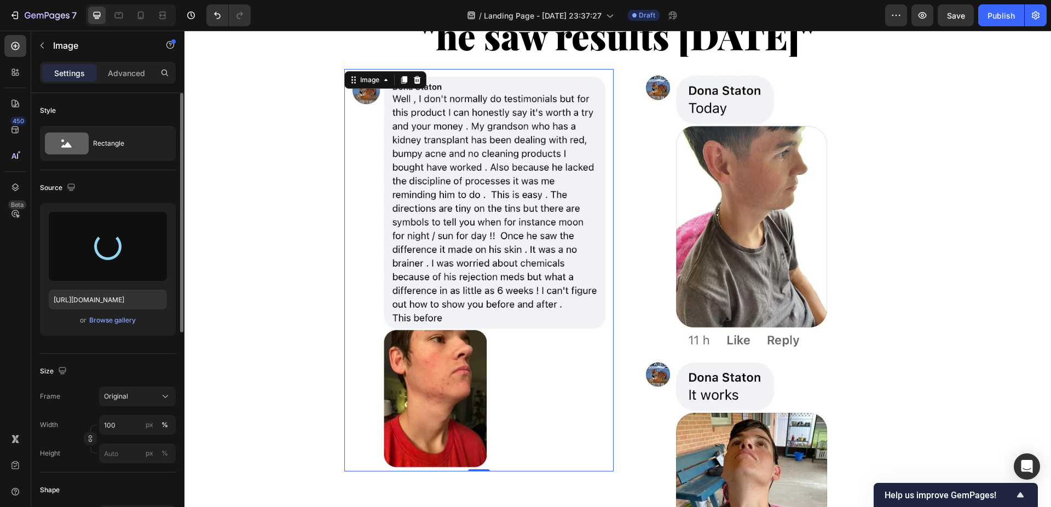
scroll to position [1290, 0]
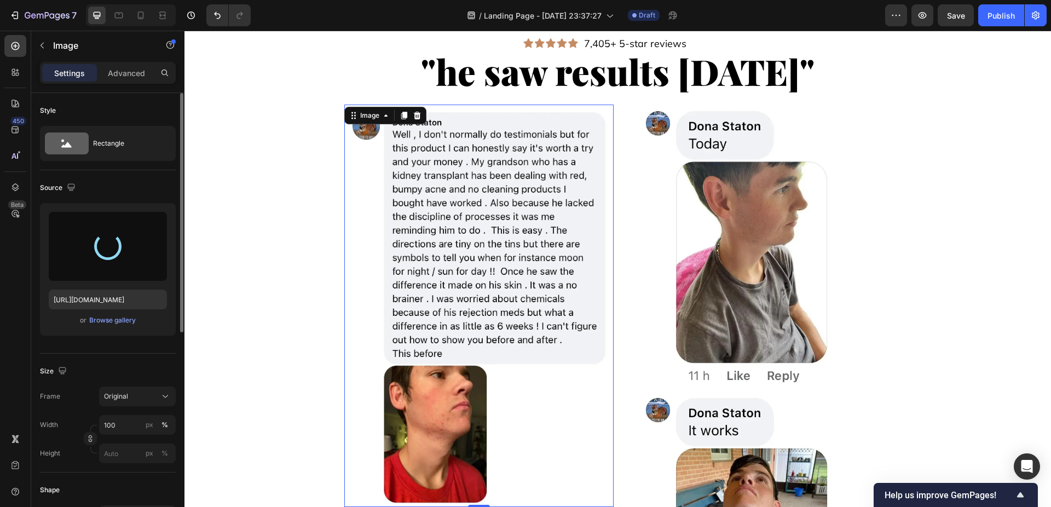
type input "[URL][DOMAIN_NAME]"
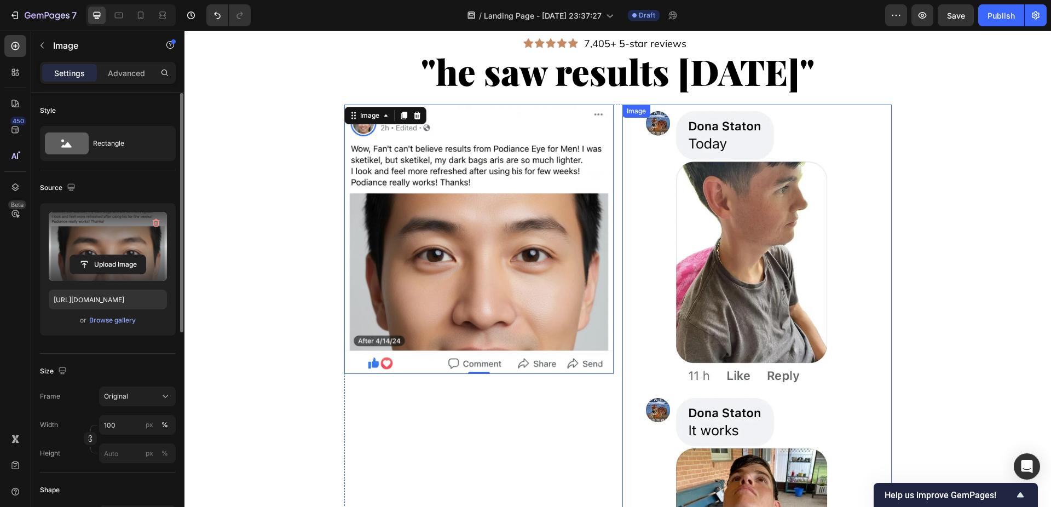
click at [632, 264] on img at bounding box center [757, 420] width 269 height 631
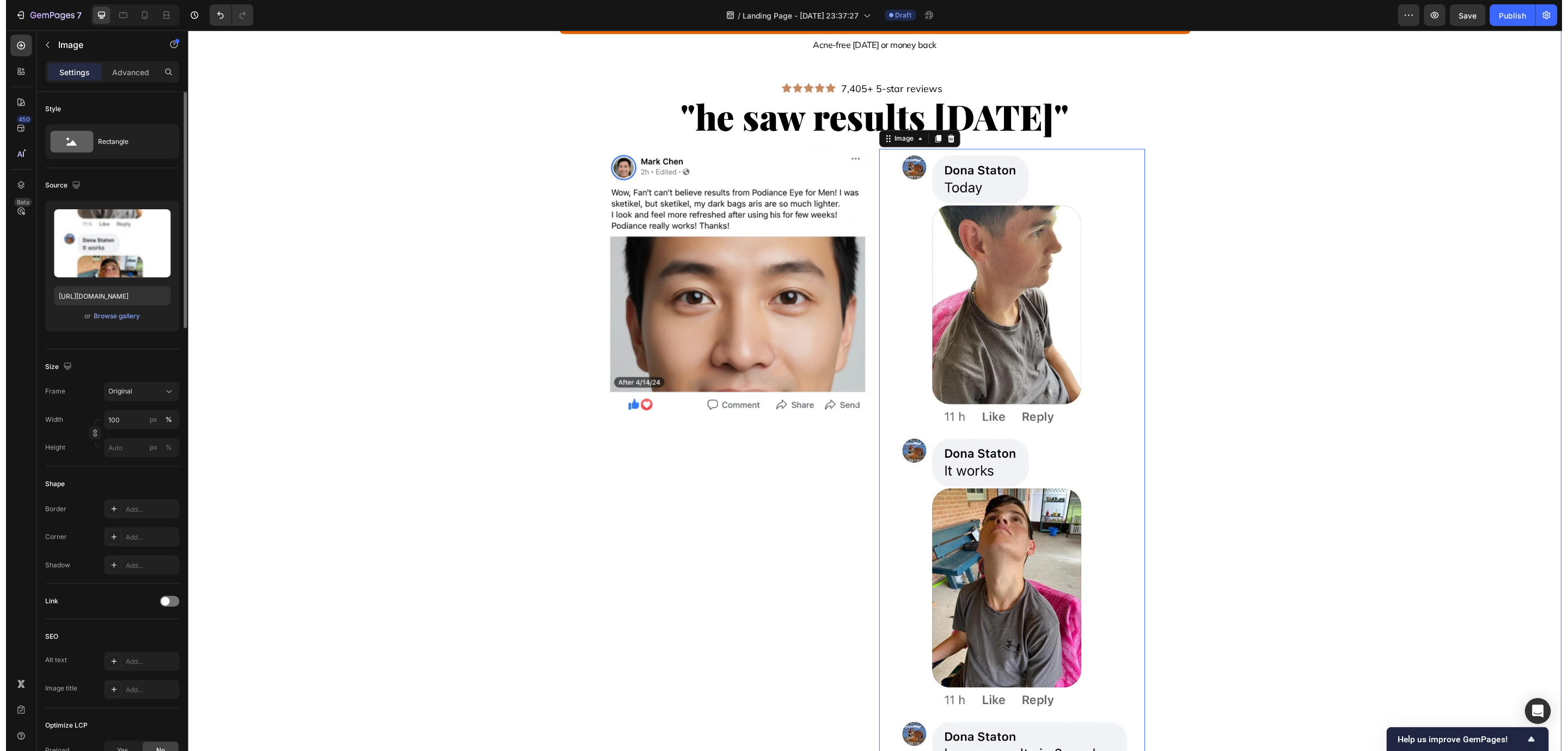
scroll to position [1319, 0]
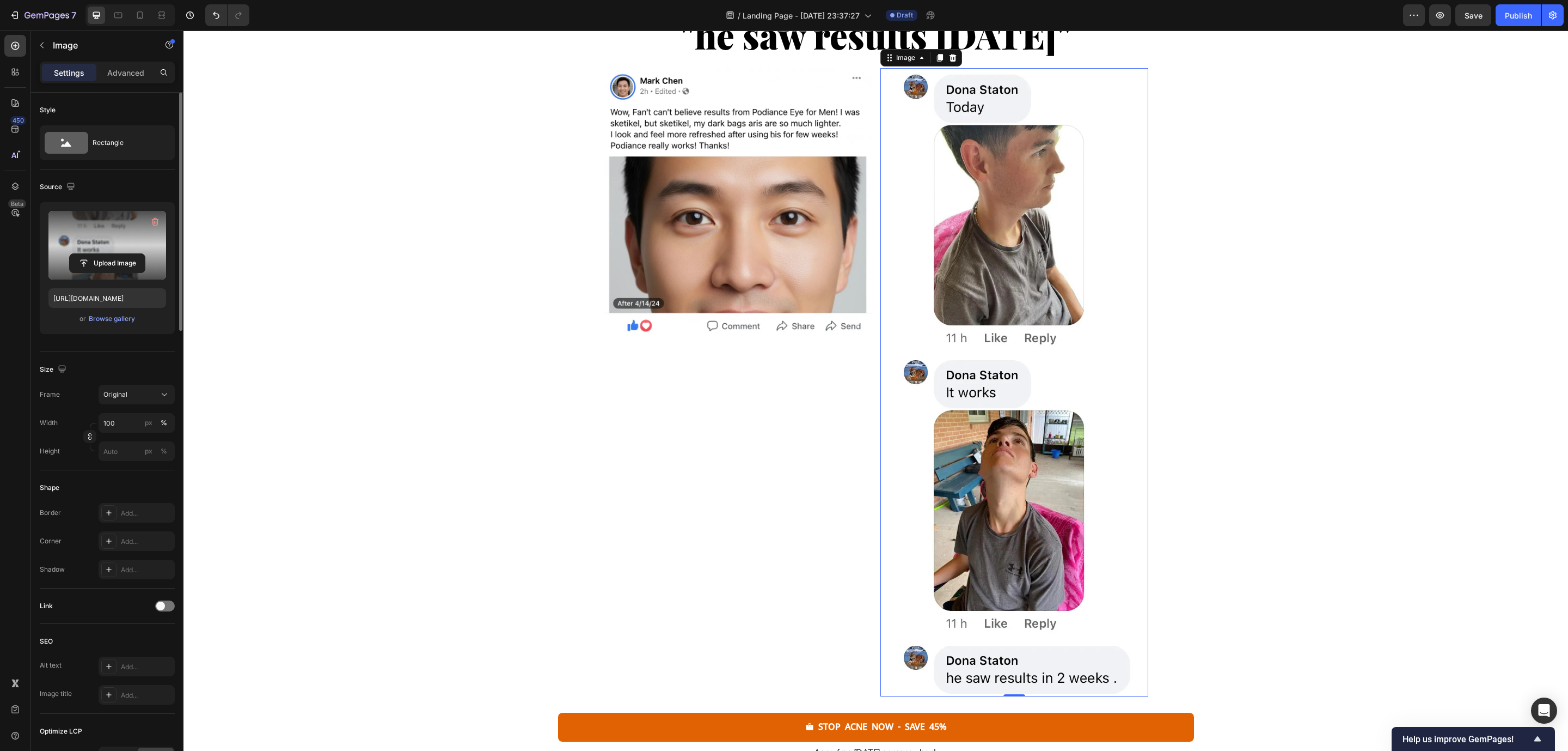
click at [101, 220] on label at bounding box center [107, 245] width 117 height 69
click at [101, 254] on input "file" at bounding box center [107, 263] width 76 height 19
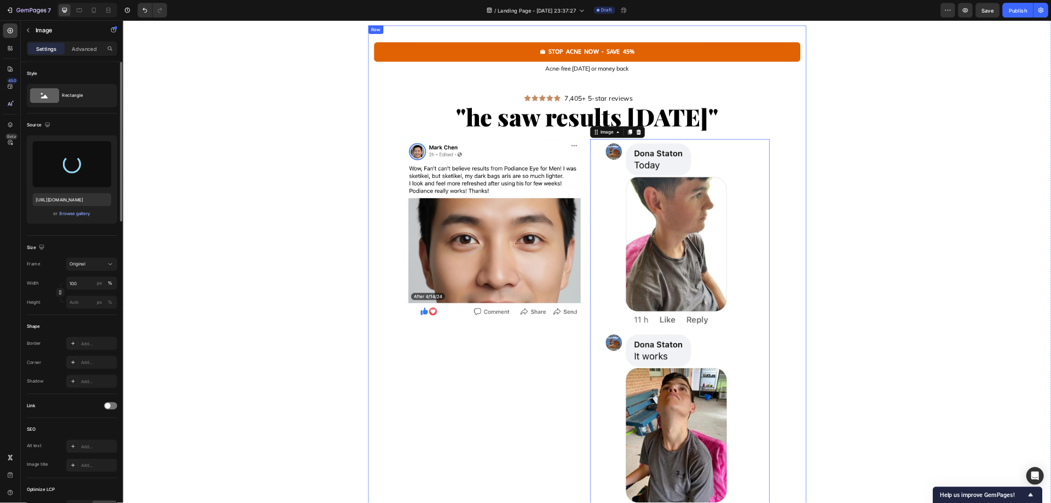
scroll to position [1162, 0]
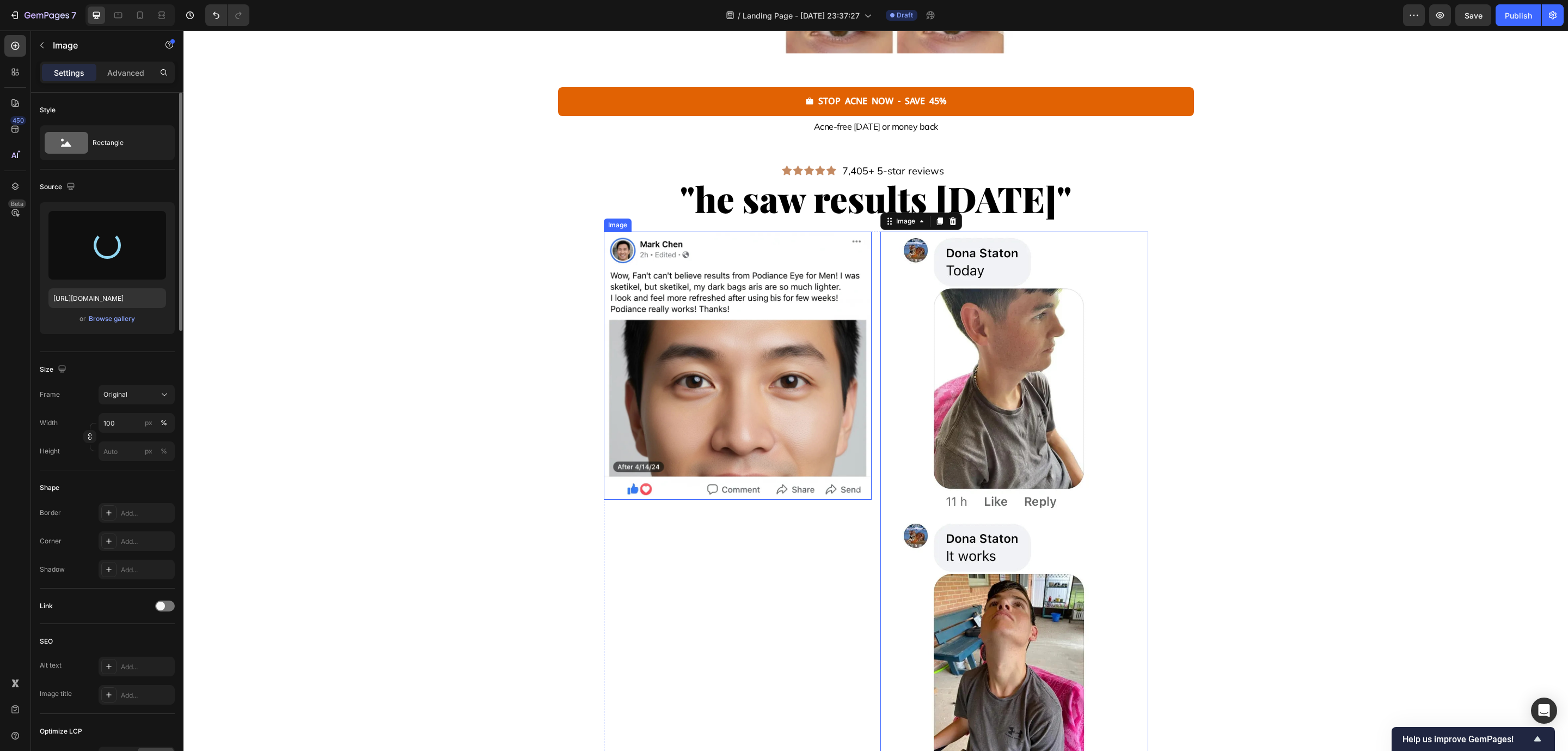
type input "[URL][DOMAIN_NAME]"
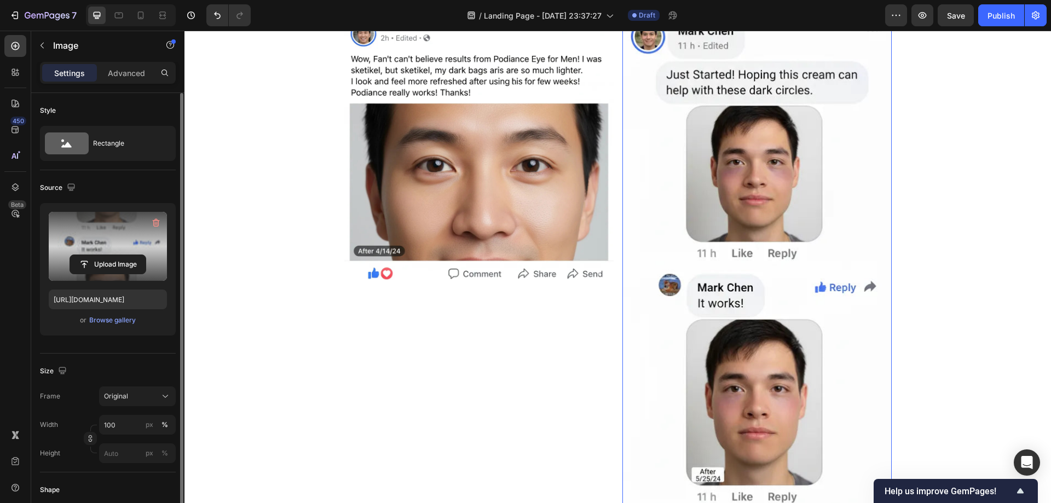
scroll to position [1436, 0]
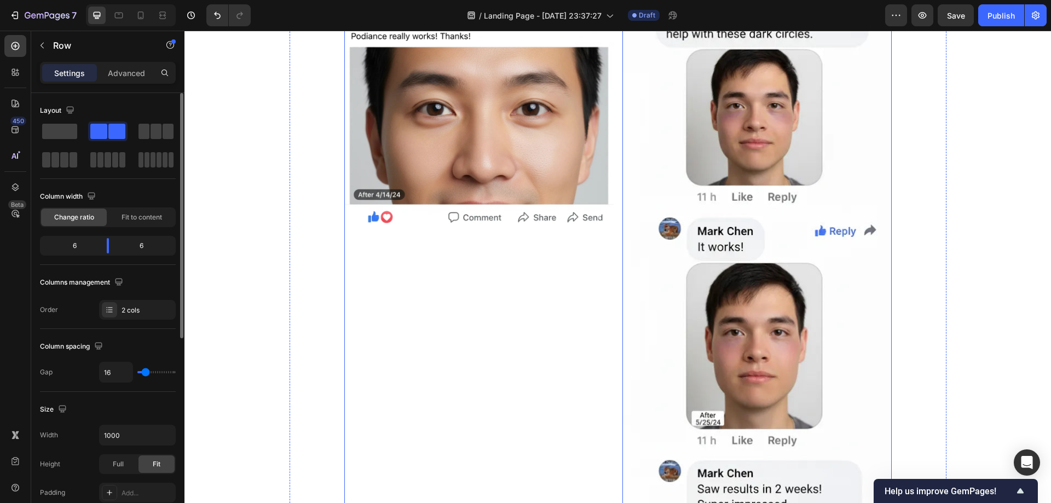
click at [546, 331] on div "Image" at bounding box center [478, 239] width 269 height 563
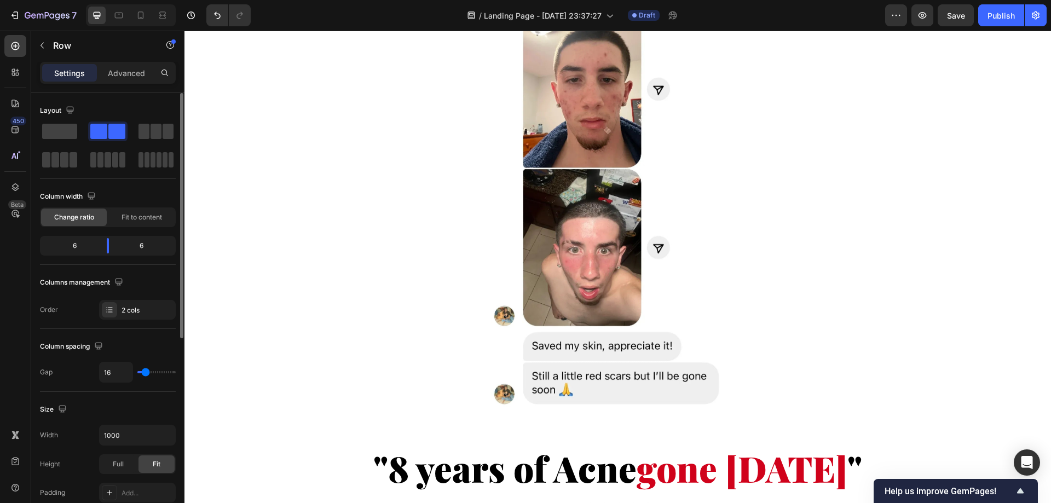
scroll to position [2039, 0]
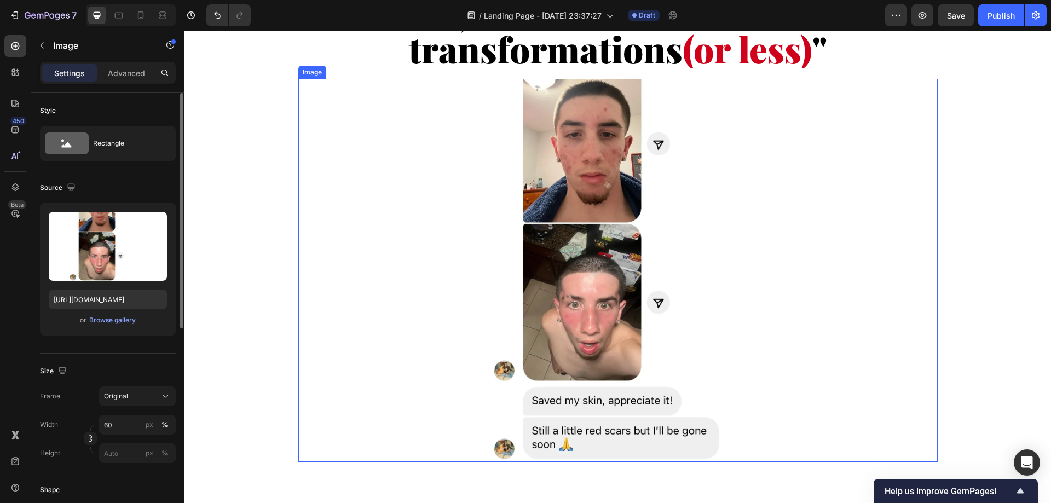
click at [599, 228] on img at bounding box center [618, 271] width 384 height 384
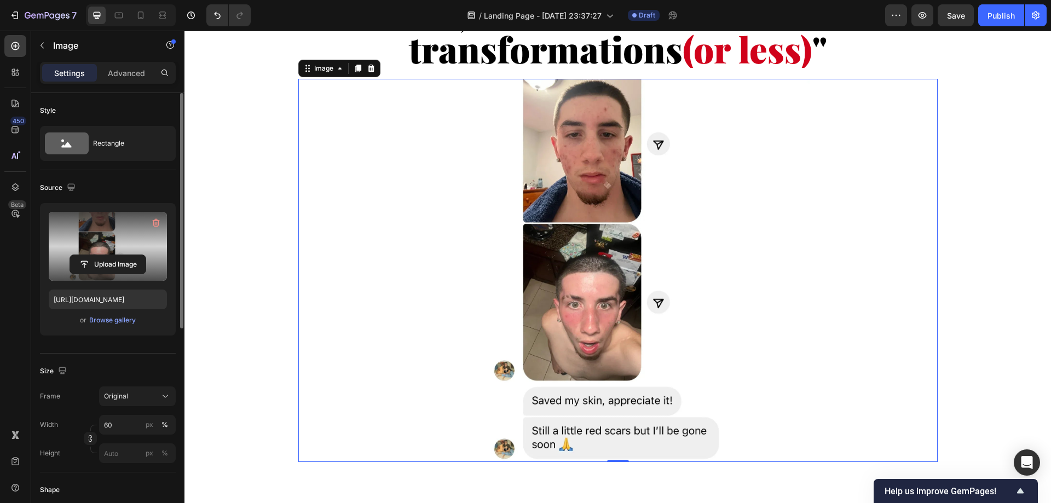
click at [99, 232] on label at bounding box center [108, 246] width 118 height 69
click at [99, 255] on input "file" at bounding box center [108, 264] width 76 height 19
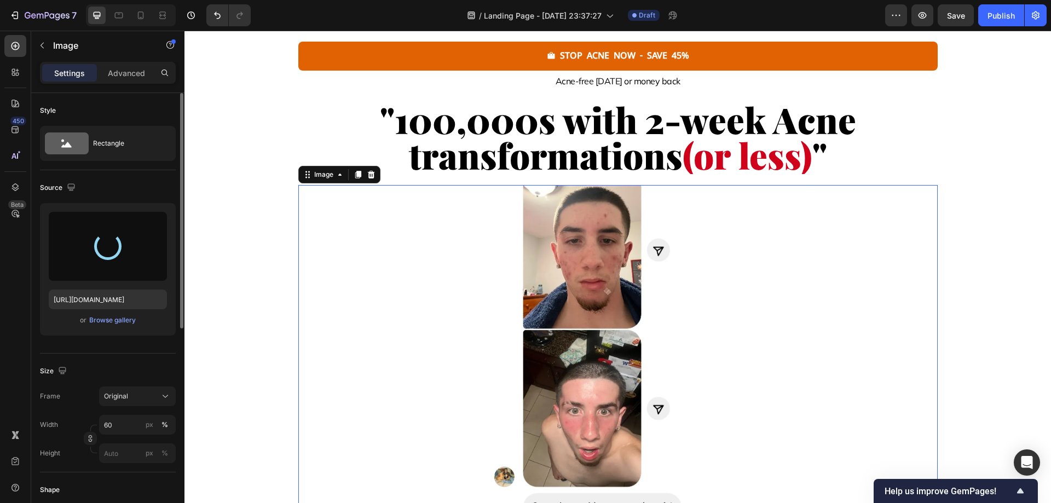
scroll to position [1929, 0]
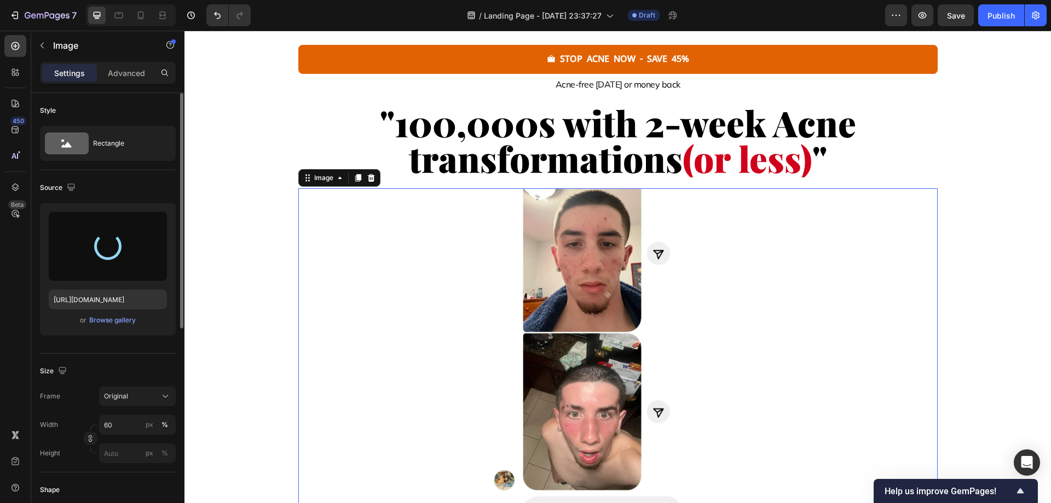
type input "[URL][DOMAIN_NAME]"
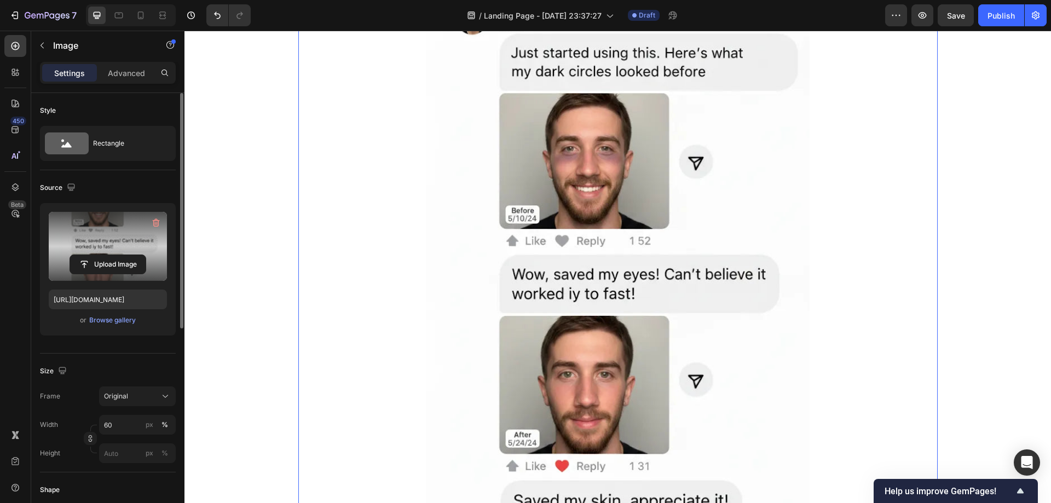
scroll to position [2094, 0]
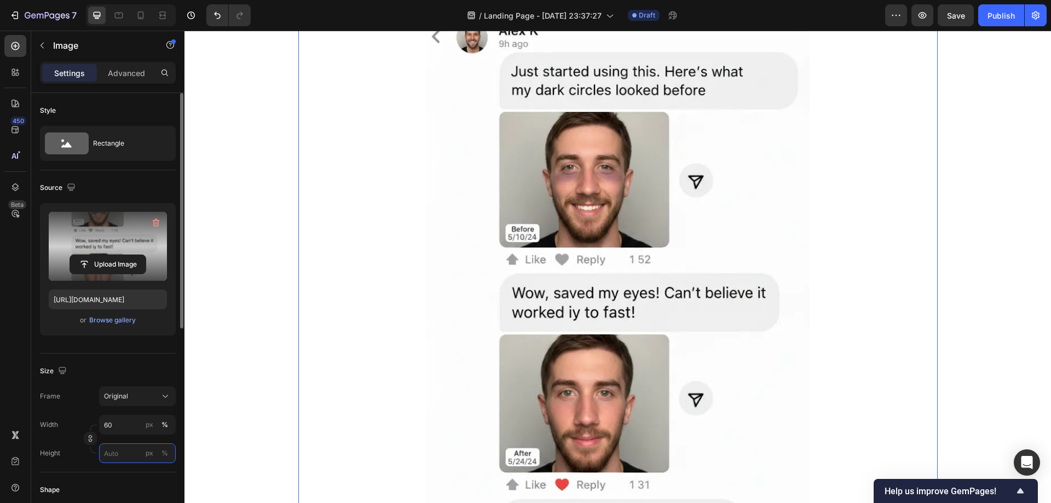
click at [130, 446] on input "px %" at bounding box center [137, 454] width 77 height 20
click at [128, 432] on input "60" at bounding box center [137, 425] width 77 height 20
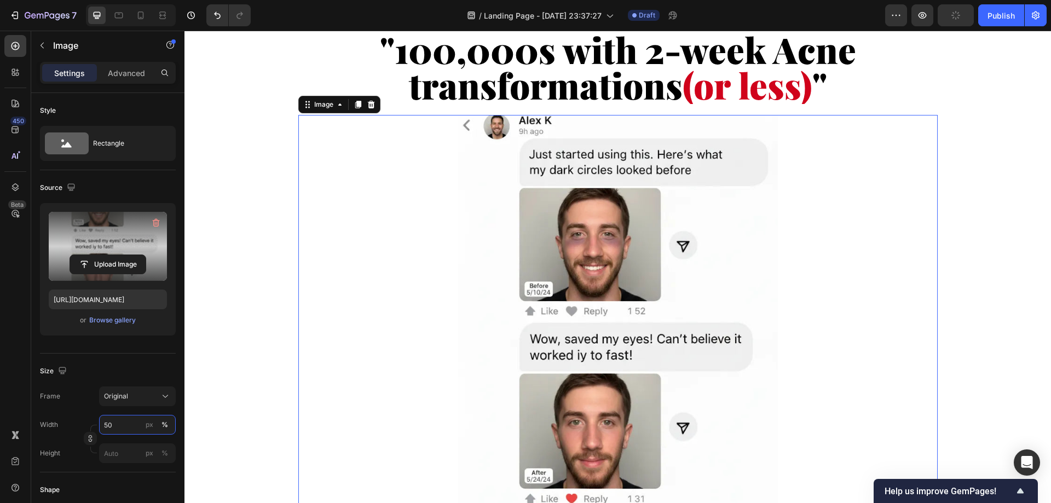
scroll to position [1984, 0]
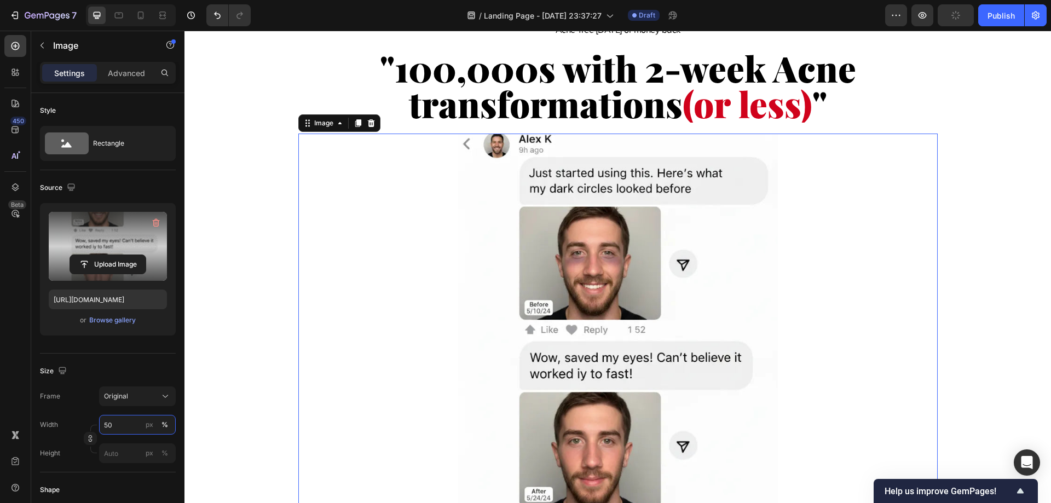
type input "50"
click at [329, 302] on div at bounding box center [618, 374] width 640 height 480
click at [1032, 283] on div "Image Row stop acne now - save 45% Button Acne-free [DATE] or money back Text B…" at bounding box center [618, 206] width 867 height 2931
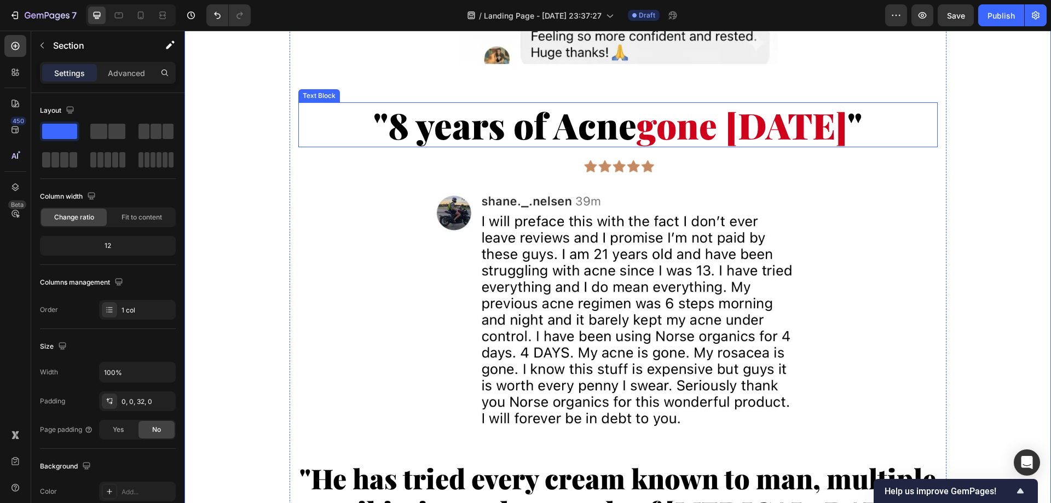
scroll to position [2532, 0]
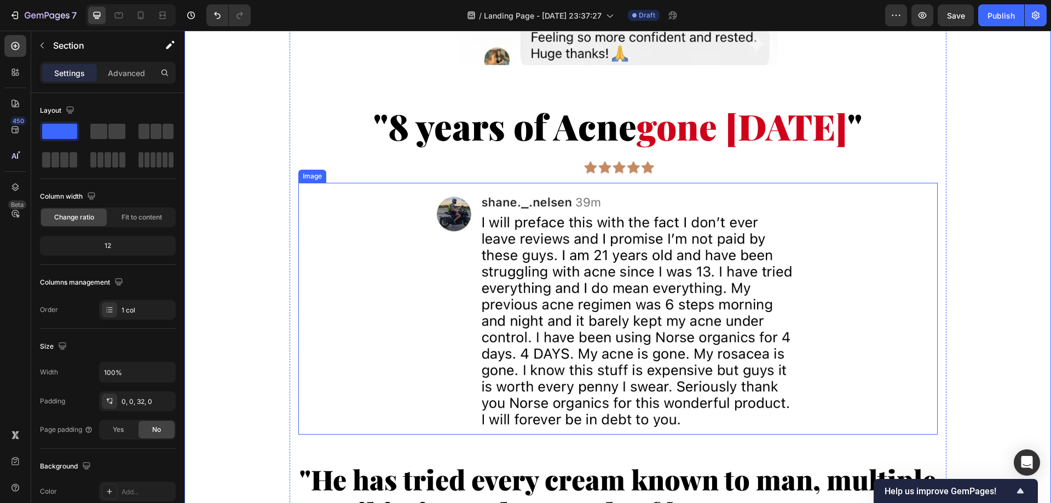
click at [545, 263] on img at bounding box center [618, 309] width 384 height 252
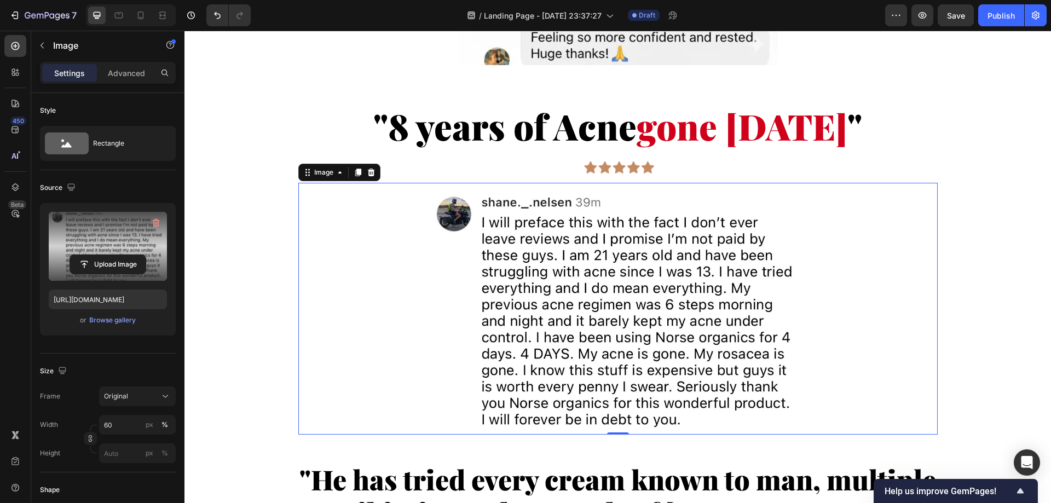
click at [91, 238] on label at bounding box center [108, 246] width 118 height 69
click at [91, 255] on input "file" at bounding box center [108, 264] width 76 height 19
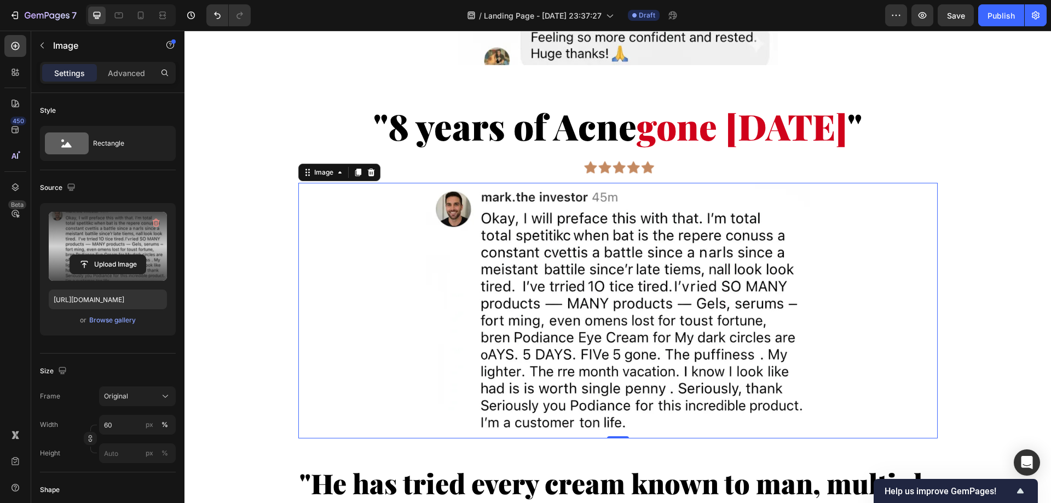
click at [564, 326] on img at bounding box center [618, 311] width 384 height 256
click at [140, 257] on input "file" at bounding box center [108, 264] width 76 height 19
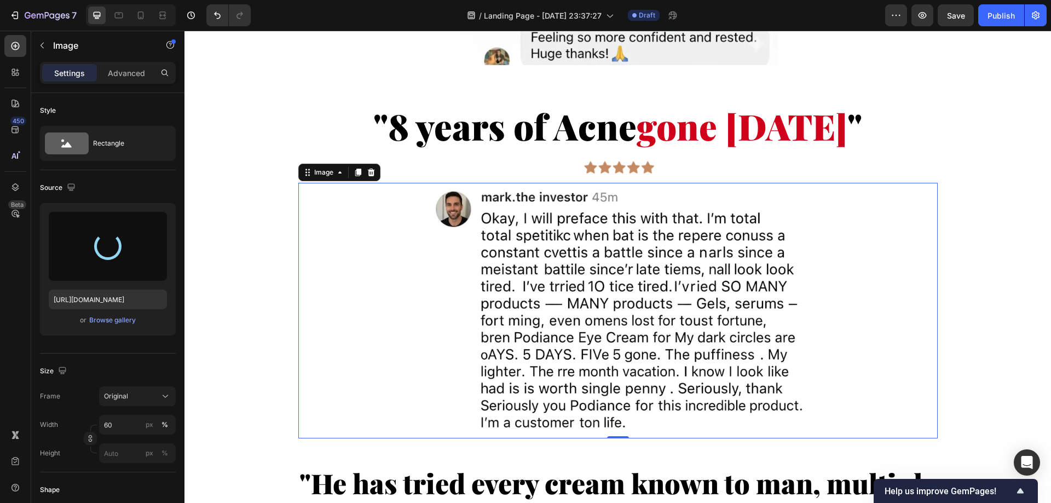
type input "[URL][DOMAIN_NAME]"
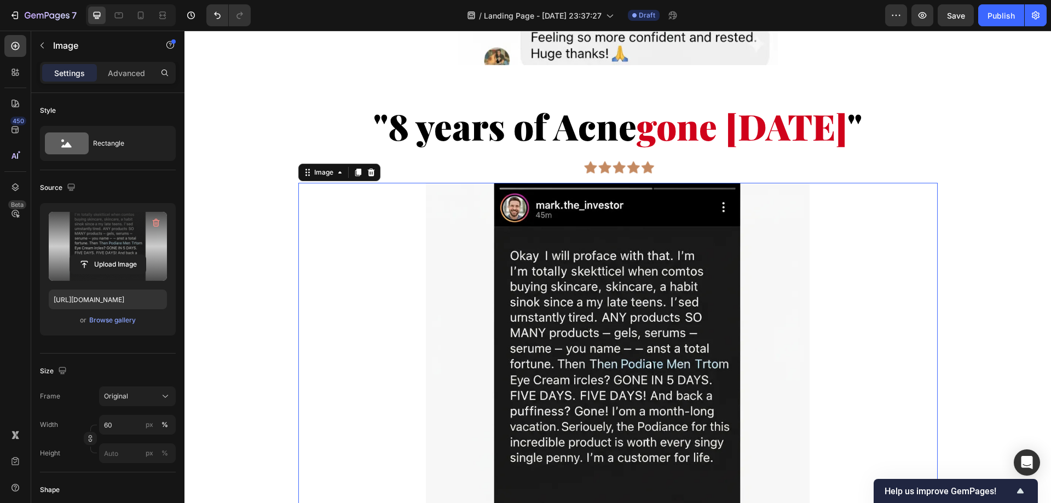
scroll to position [2641, 0]
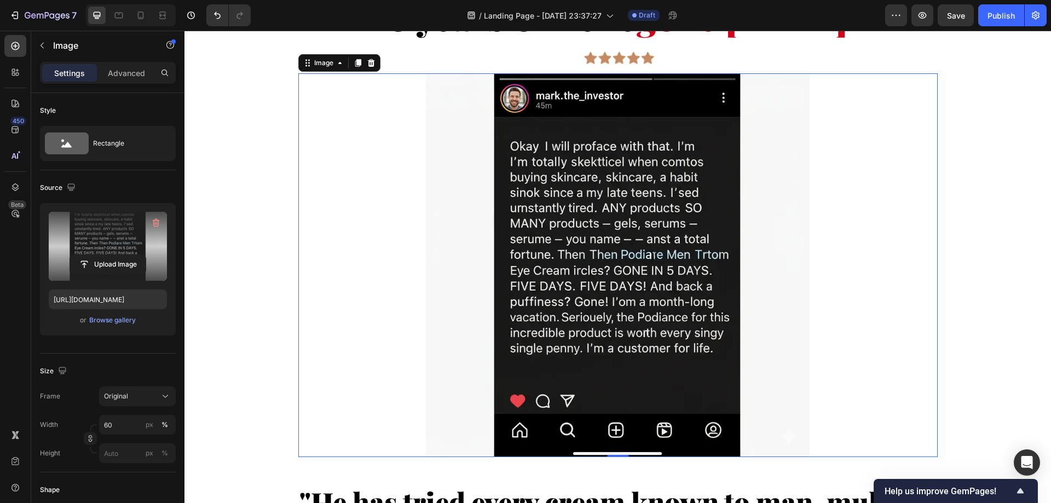
click at [845, 300] on div at bounding box center [618, 265] width 640 height 384
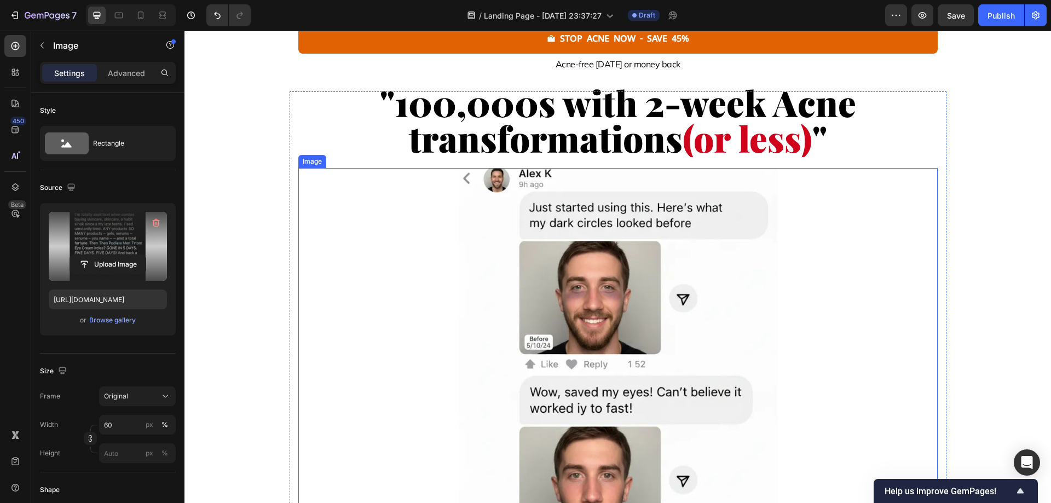
scroll to position [1984, 0]
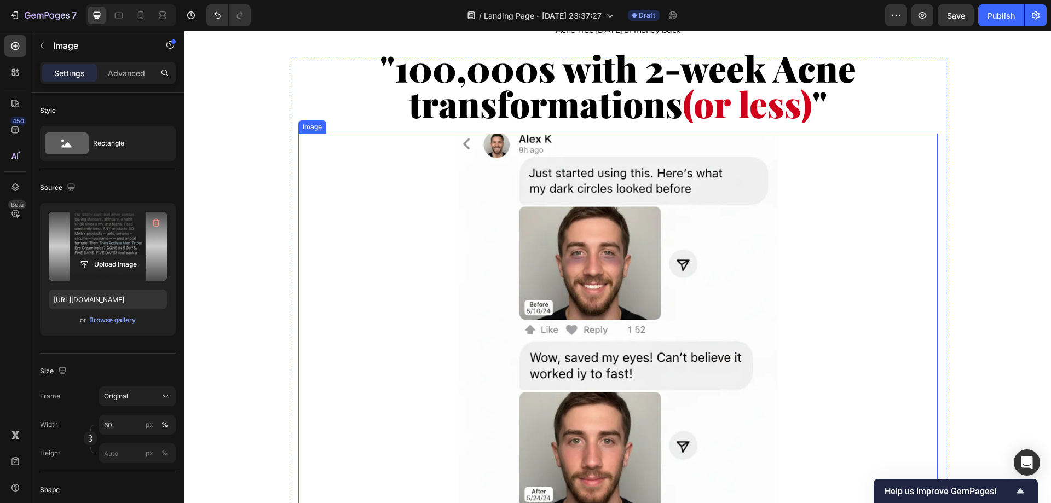
click at [663, 255] on img at bounding box center [618, 374] width 320 height 480
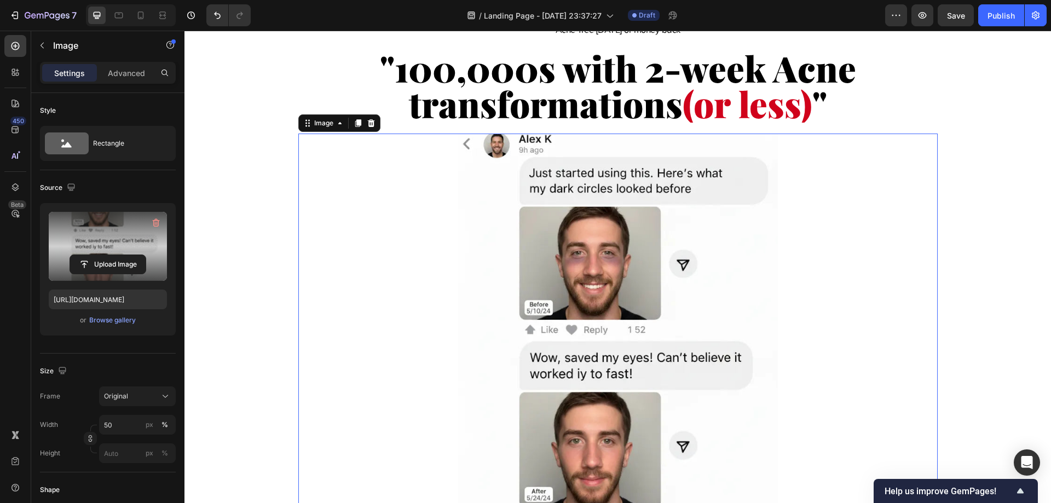
click at [125, 237] on label at bounding box center [108, 246] width 118 height 69
click at [125, 255] on input "file" at bounding box center [108, 264] width 76 height 19
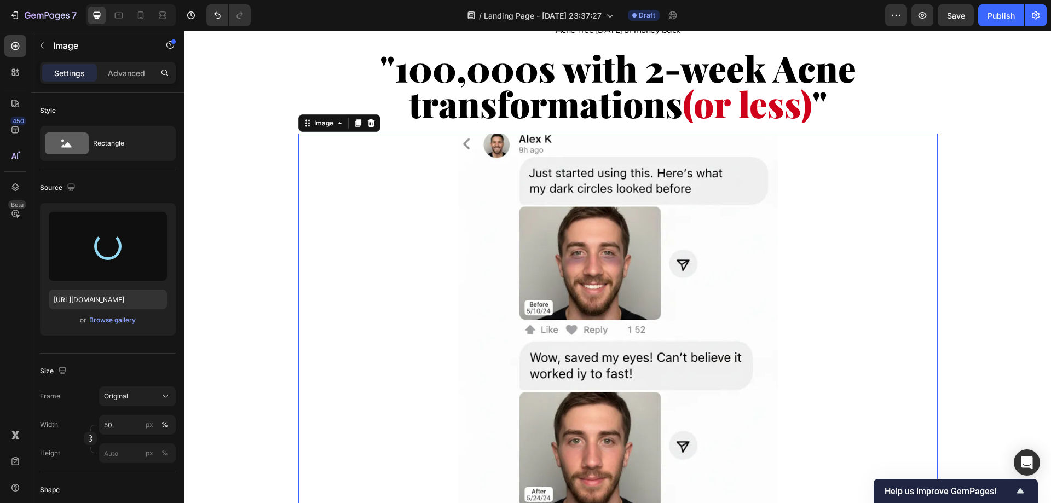
type input "[URL][DOMAIN_NAME]"
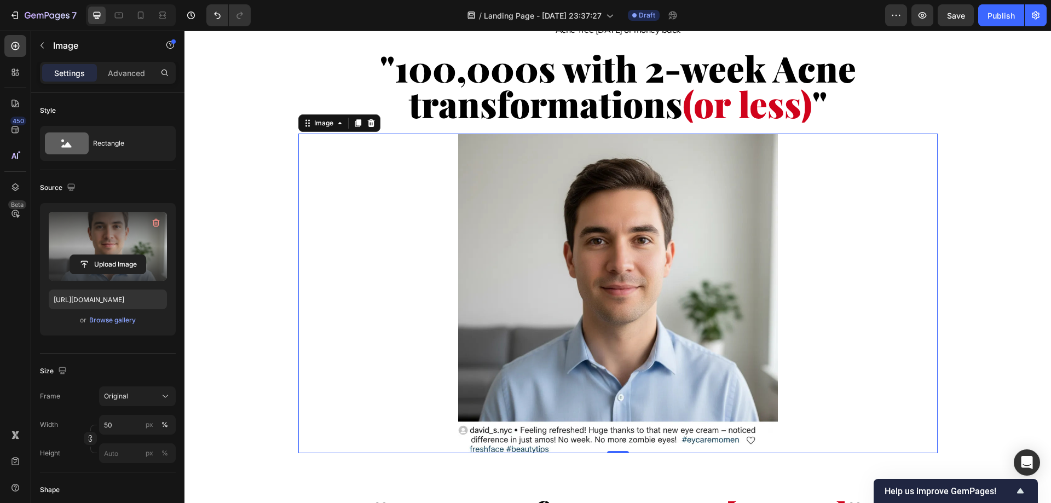
click at [833, 302] on div at bounding box center [618, 294] width 640 height 320
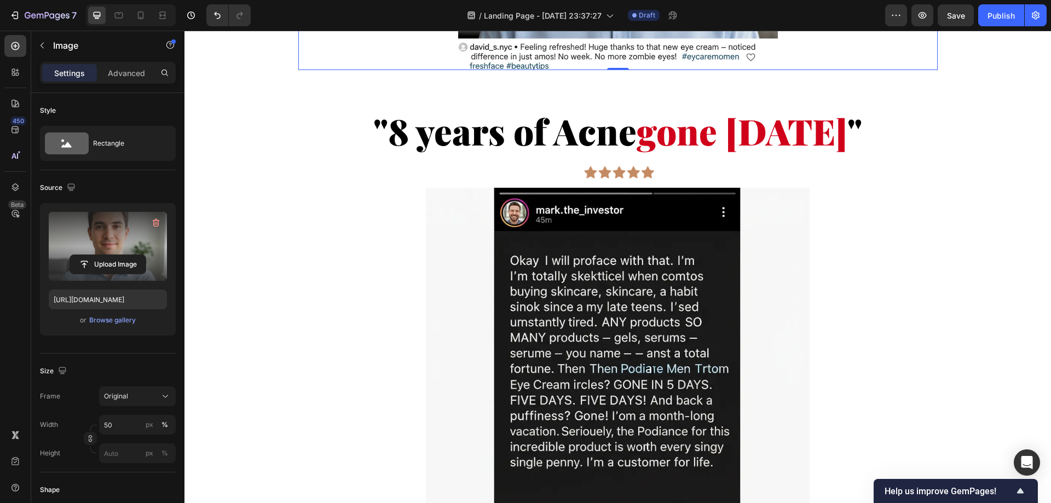
scroll to position [2641, 0]
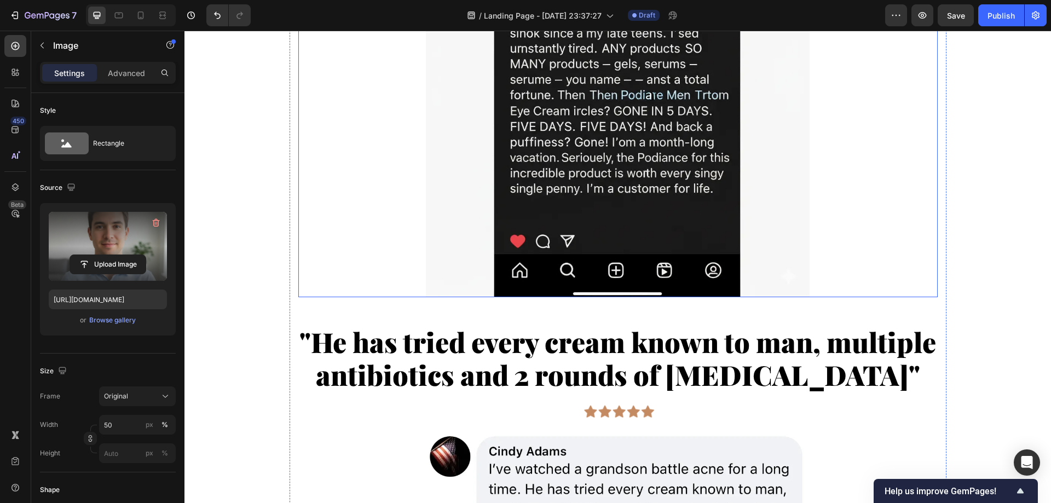
click at [609, 204] on img at bounding box center [618, 106] width 384 height 384
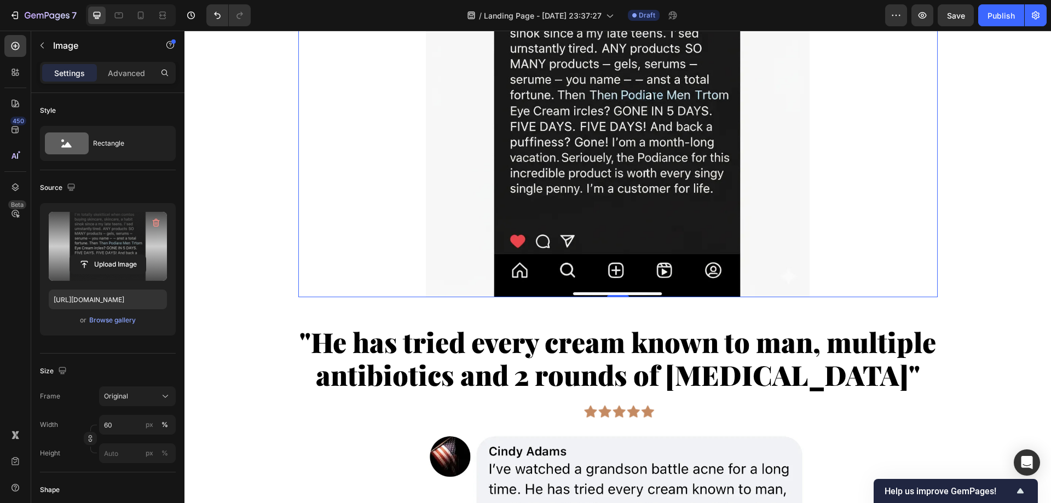
click at [109, 227] on label at bounding box center [108, 246] width 118 height 69
click at [109, 255] on input "file" at bounding box center [108, 264] width 76 height 19
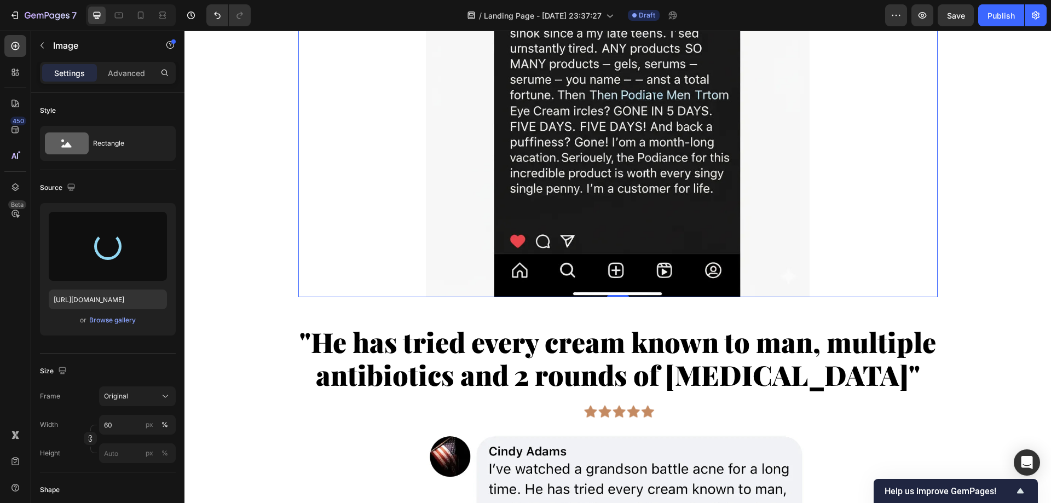
type input "[URL][DOMAIN_NAME]"
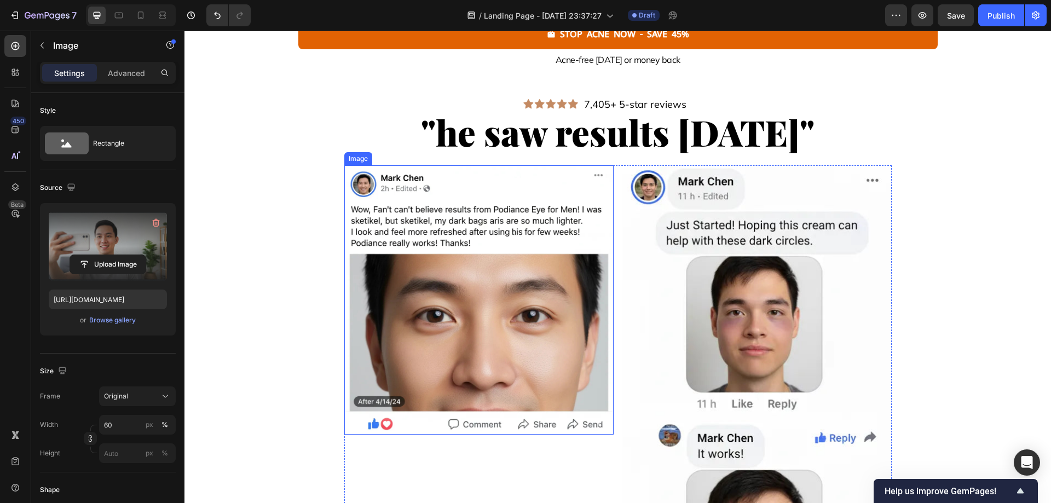
scroll to position [1272, 0]
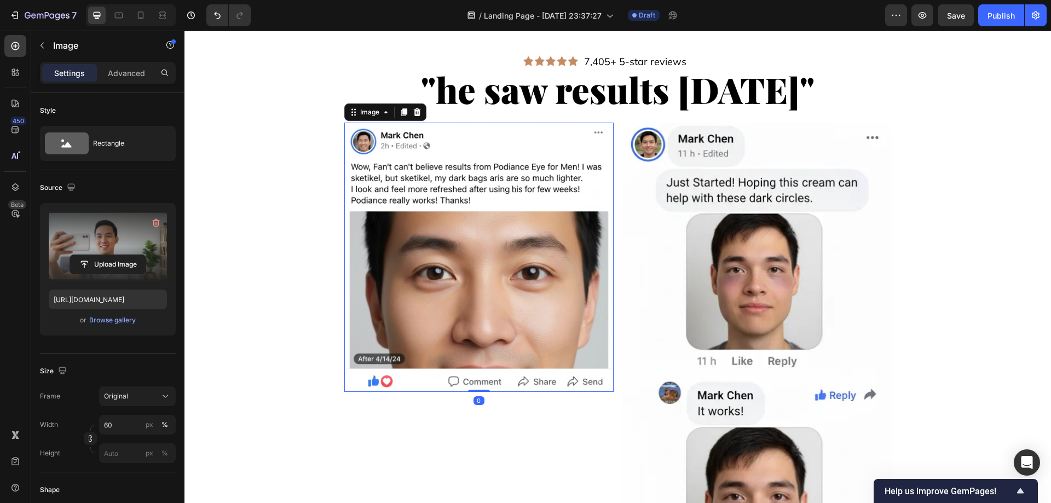
click at [539, 229] on img at bounding box center [478, 257] width 269 height 269
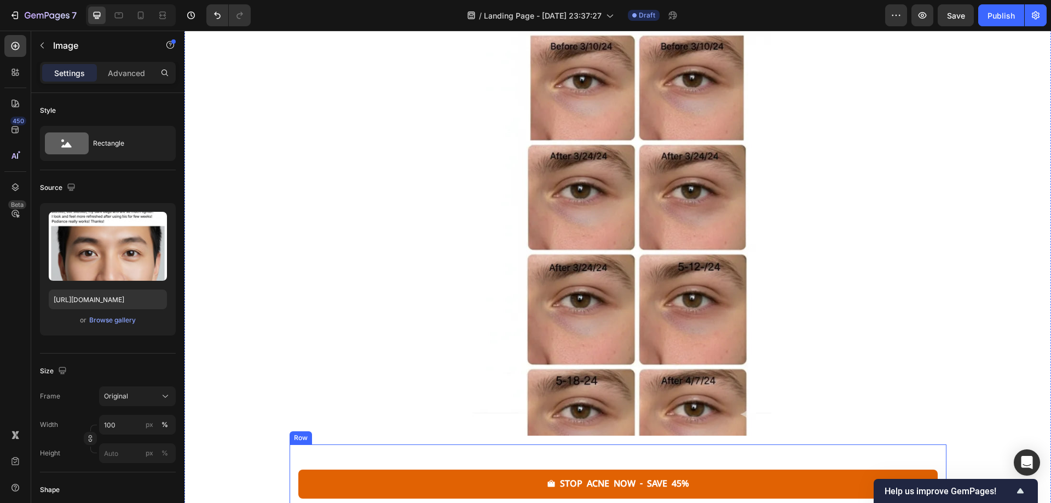
scroll to position [779, 0]
click at [639, 213] on img at bounding box center [618, 191] width 307 height 491
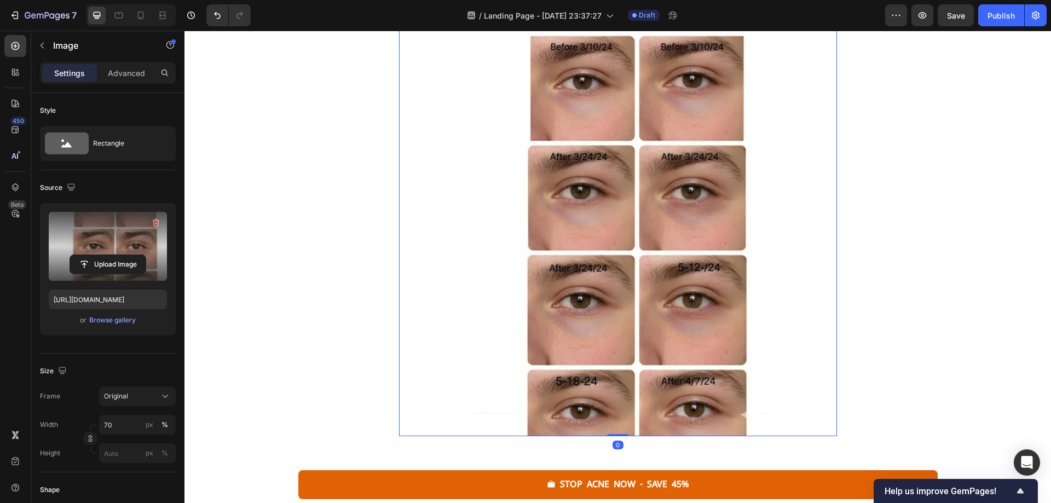
click at [113, 246] on label at bounding box center [108, 246] width 118 height 69
click at [113, 255] on input "file" at bounding box center [108, 264] width 76 height 19
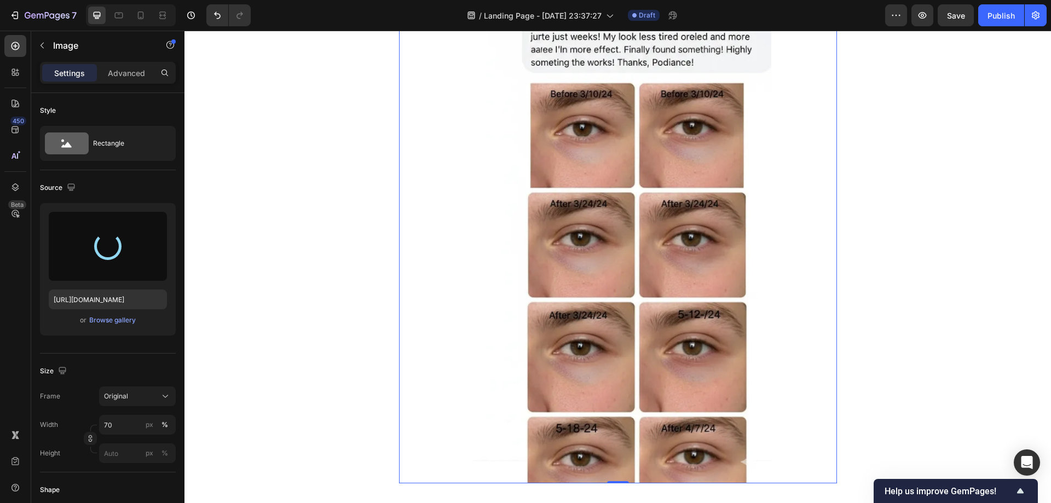
scroll to position [560, 0]
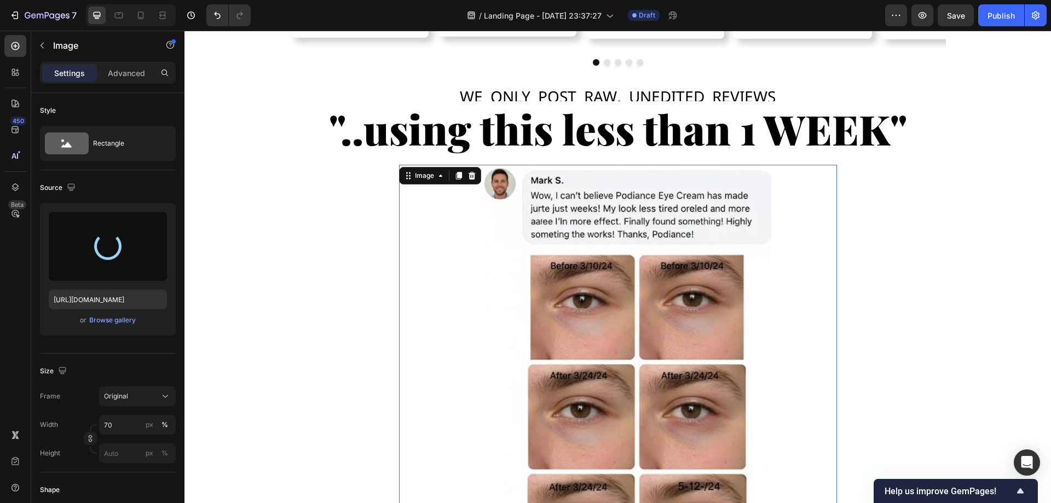
type input "[URL][DOMAIN_NAME]"
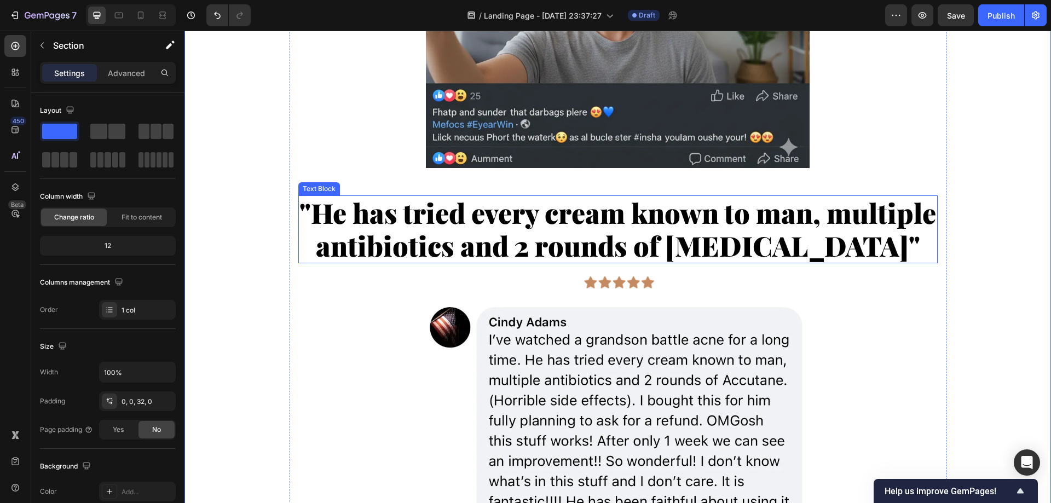
scroll to position [2860, 0]
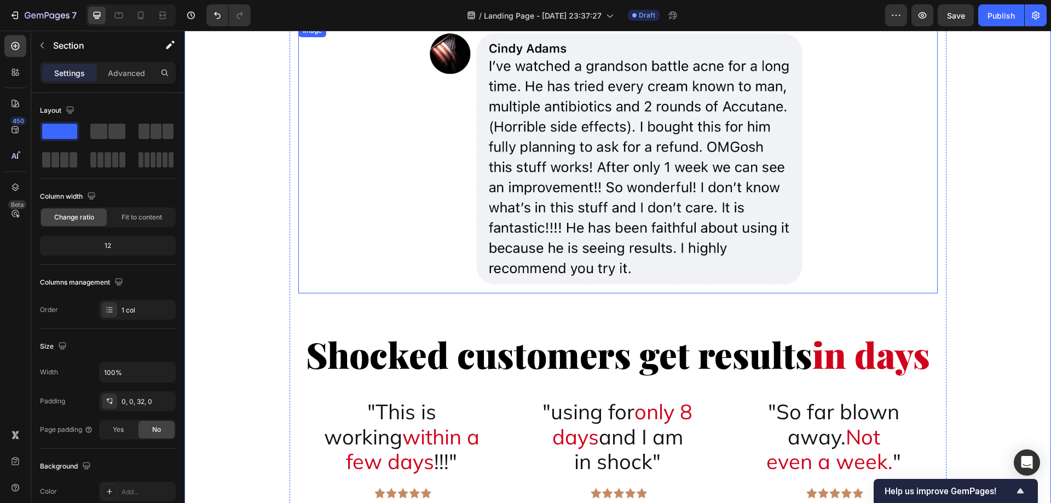
click at [604, 197] on img at bounding box center [618, 158] width 384 height 269
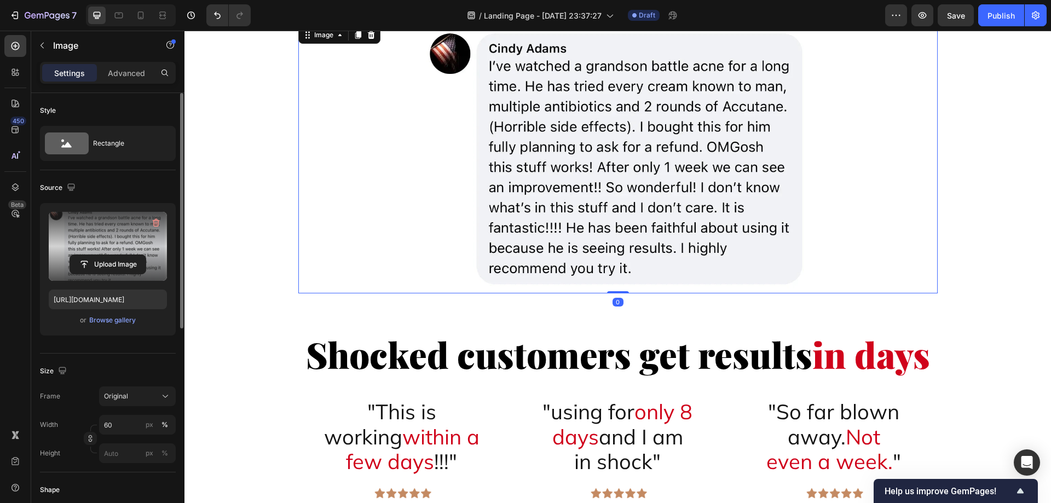
click at [125, 237] on label at bounding box center [108, 246] width 118 height 69
click at [125, 255] on input "file" at bounding box center [108, 264] width 76 height 19
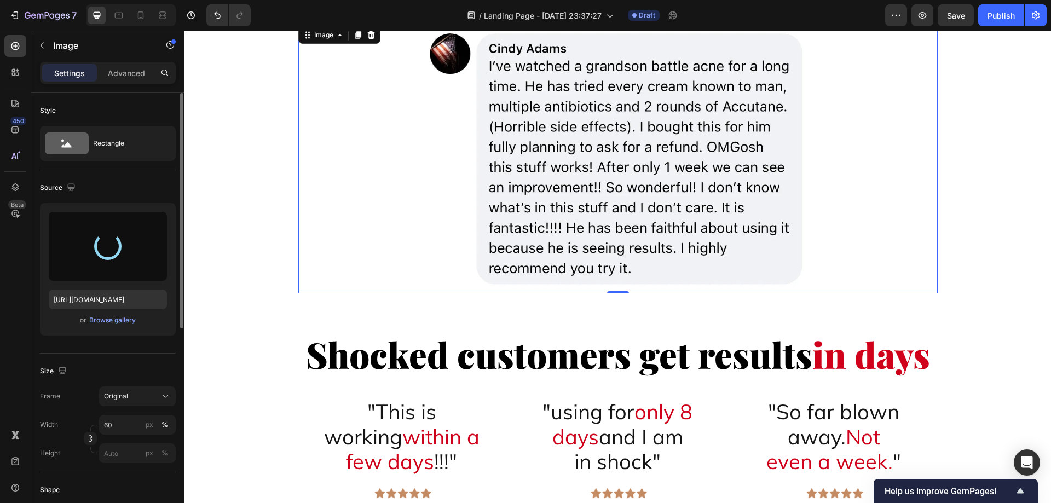
scroll to position [2696, 0]
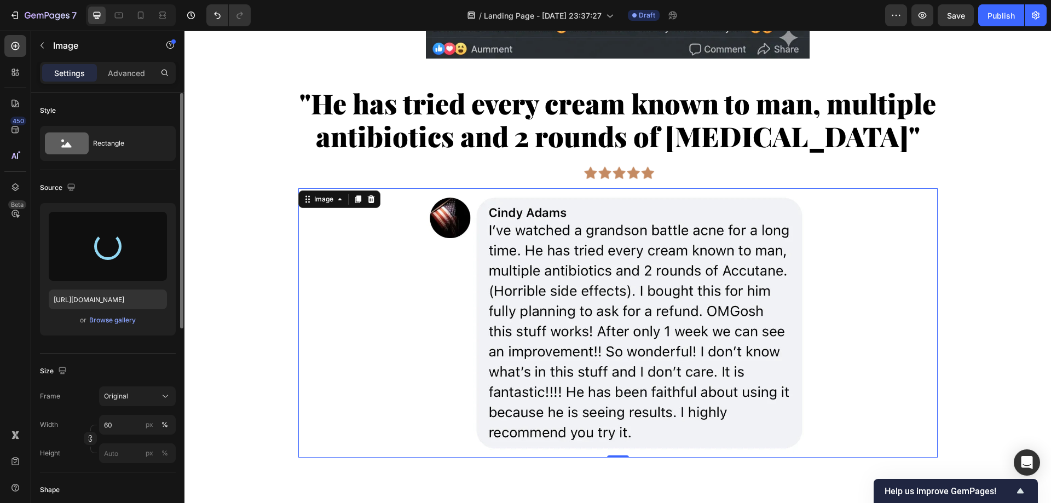
type input "[URL][DOMAIN_NAME]"
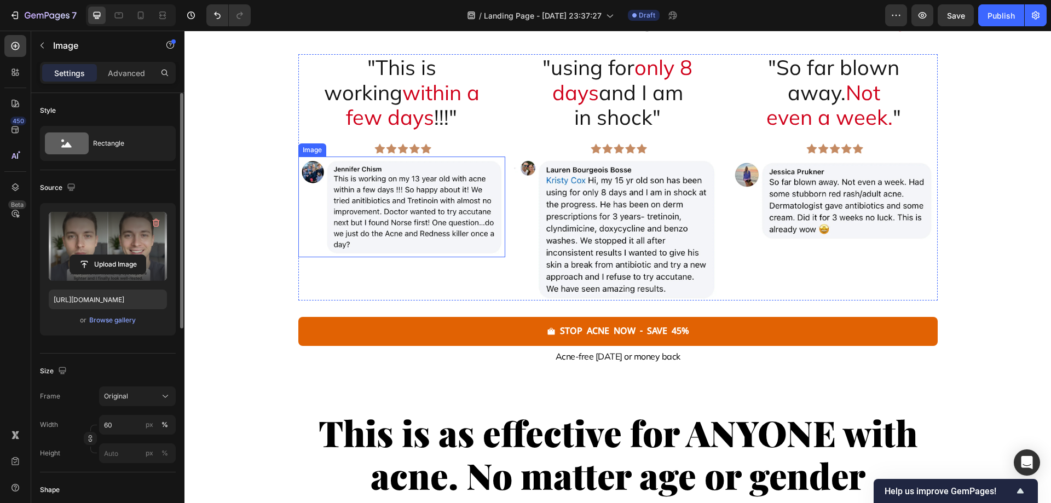
scroll to position [3463, 0]
